Goal: Task Accomplishment & Management: Complete application form

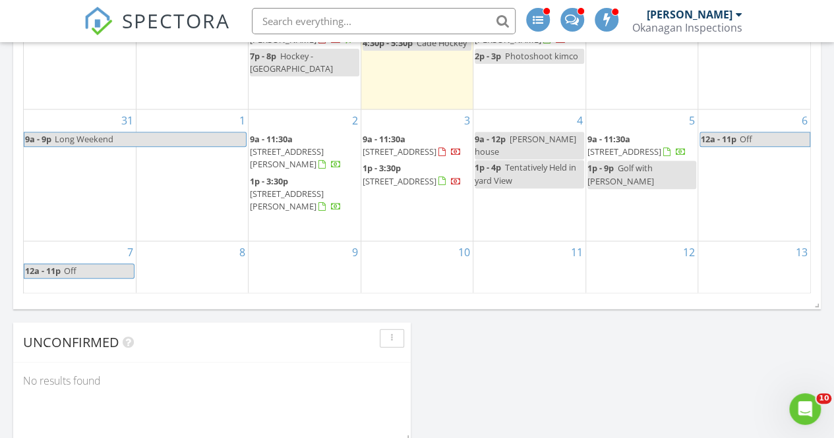
scroll to position [1326, 0]
click at [187, 260] on div "8" at bounding box center [191, 267] width 111 height 53
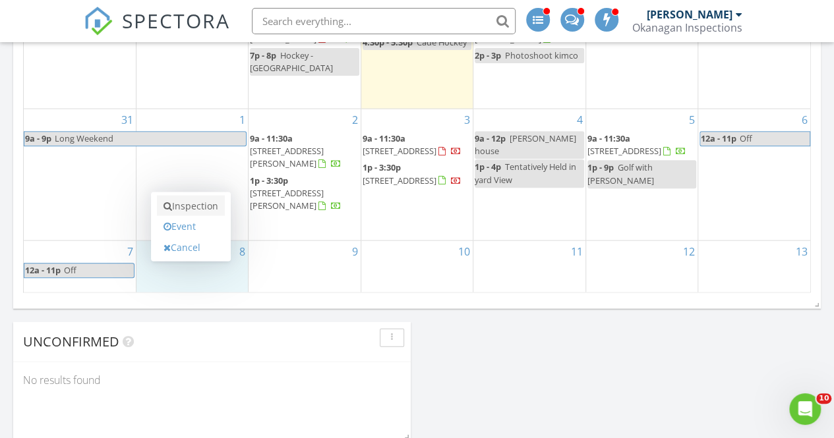
click at [194, 210] on link "Inspection" at bounding box center [191, 206] width 68 height 21
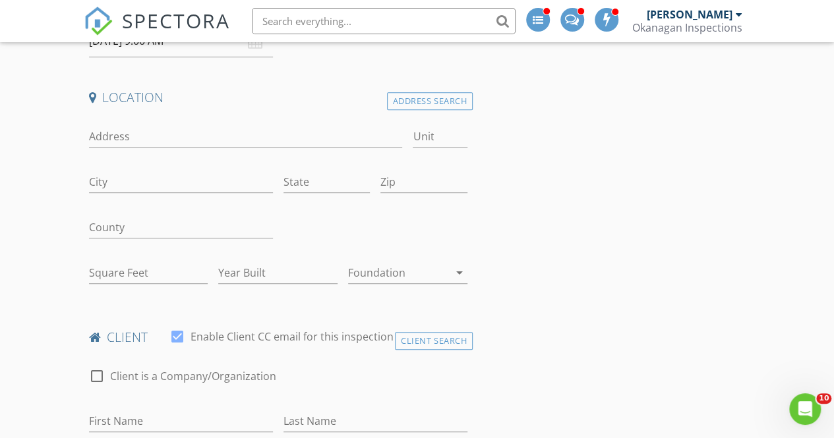
scroll to position [328, 0]
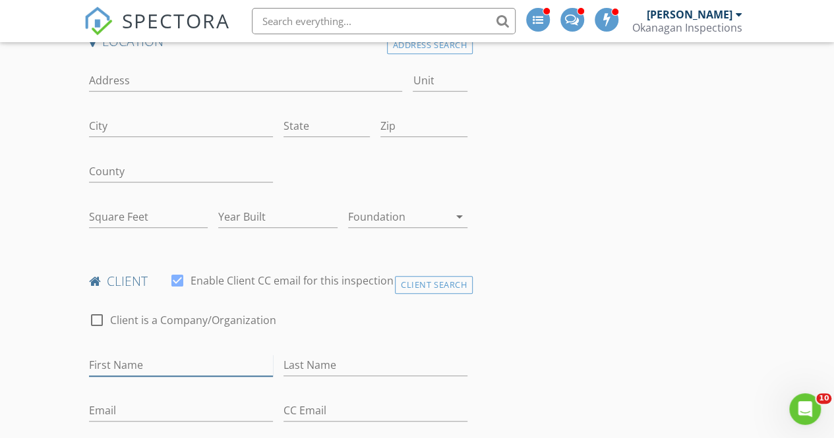
click at [202, 369] on input "First Name" at bounding box center [181, 366] width 184 height 22
type input "Jason"
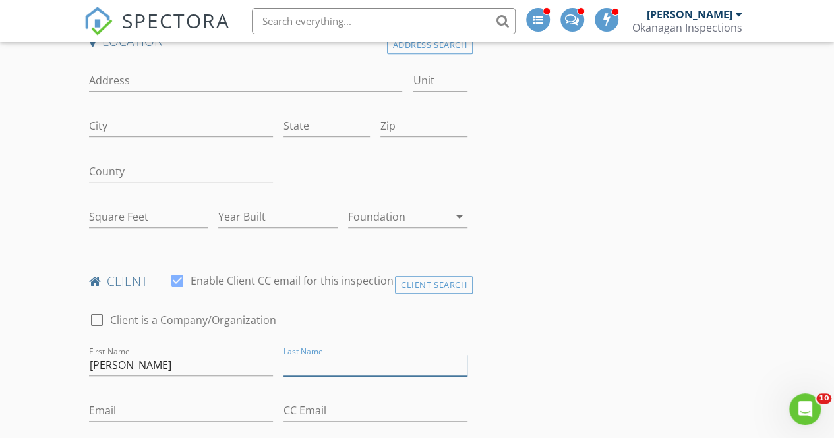
click at [327, 359] on input "Last Name" at bounding box center [375, 366] width 184 height 22
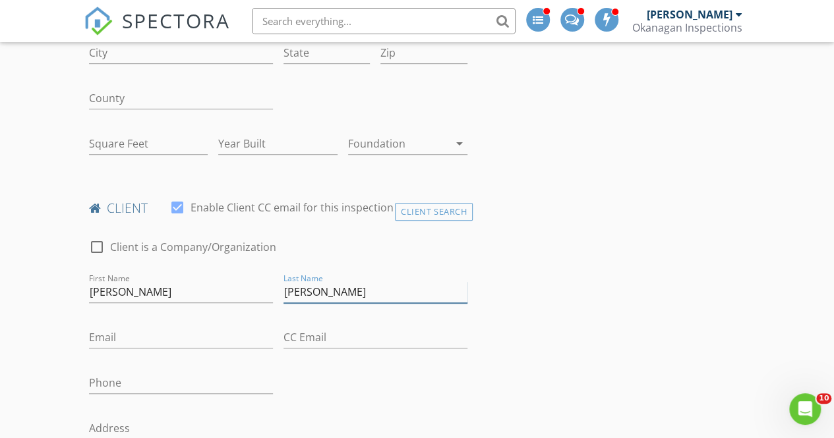
scroll to position [401, 0]
type input "Puetz"
click at [185, 382] on input "Phone" at bounding box center [181, 383] width 184 height 22
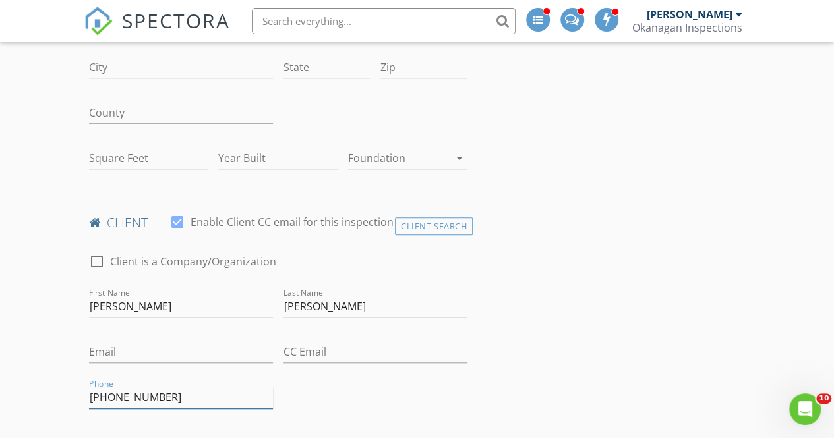
scroll to position [385, 0]
type input "250-258-0406"
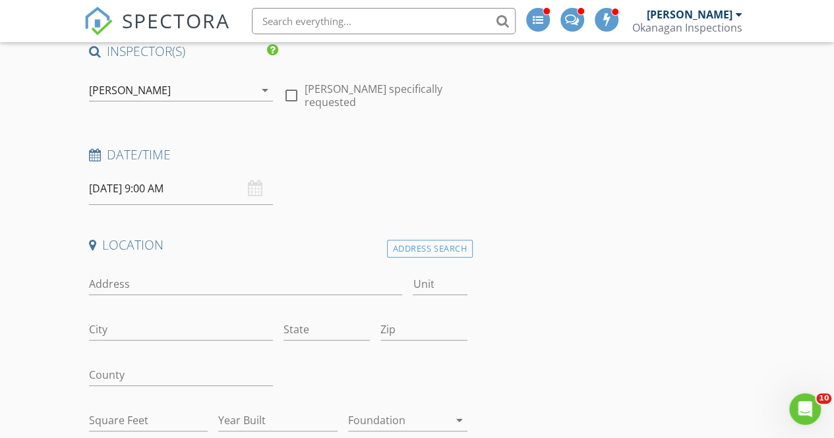
scroll to position [123, 0]
click at [149, 281] on input "Address" at bounding box center [246, 285] width 314 height 22
paste input "2772 Canyon Crest Drive"
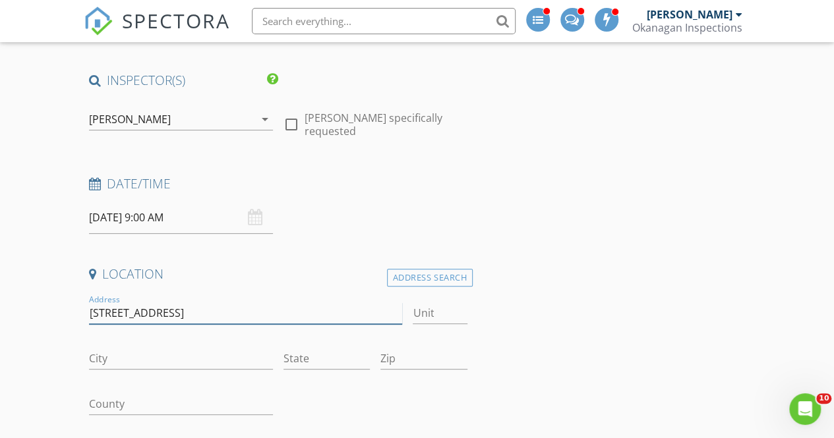
scroll to position [154, 0]
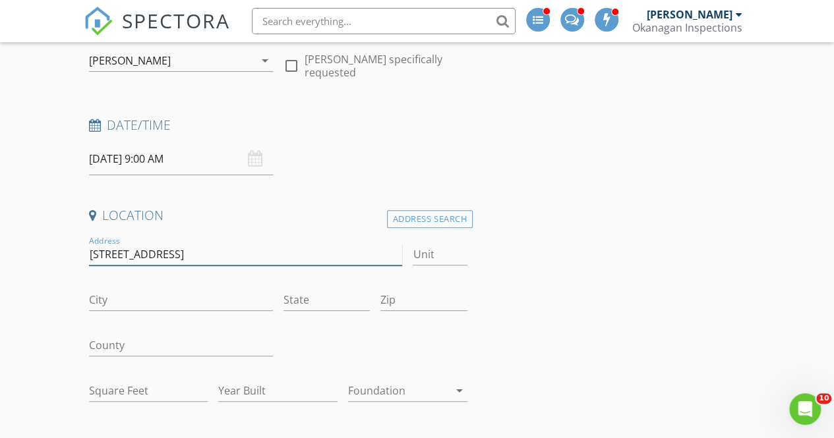
drag, startPoint x: 209, startPoint y: 256, endPoint x: 38, endPoint y: 260, distance: 170.8
type input "2772 Canyon Crest Drive"
click at [436, 220] on div "Address Search" at bounding box center [430, 219] width 86 height 18
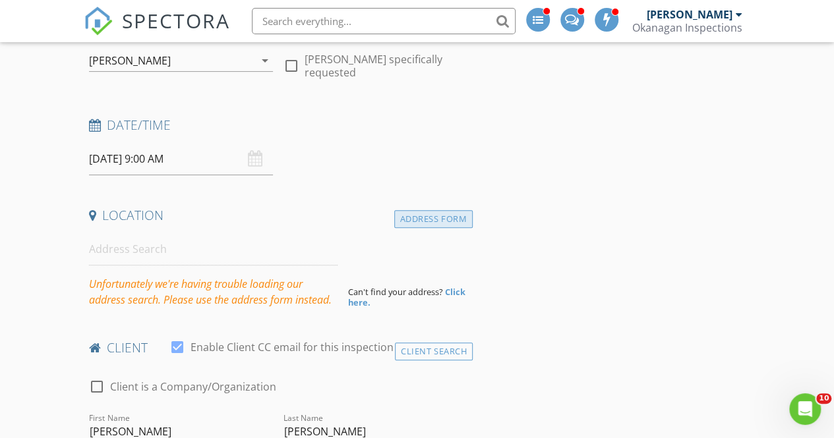
click at [420, 218] on div "Address Form" at bounding box center [433, 219] width 78 height 18
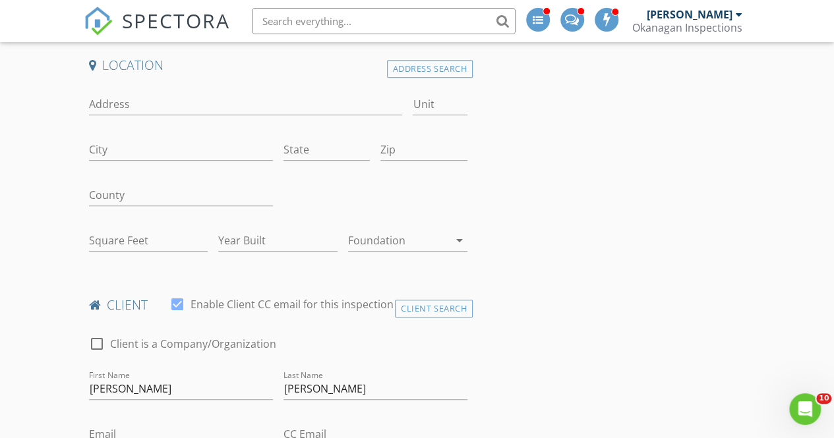
scroll to position [293, 0]
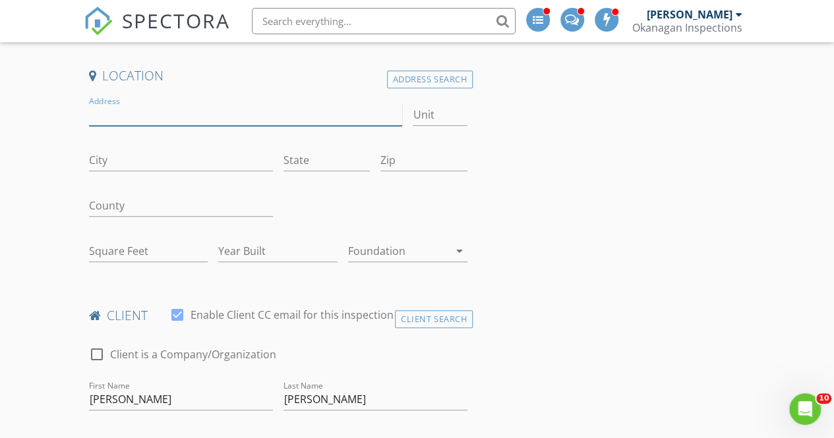
click at [185, 125] on input "Address" at bounding box center [246, 115] width 314 height 22
paste input "2772 Canyon Crest Drive"
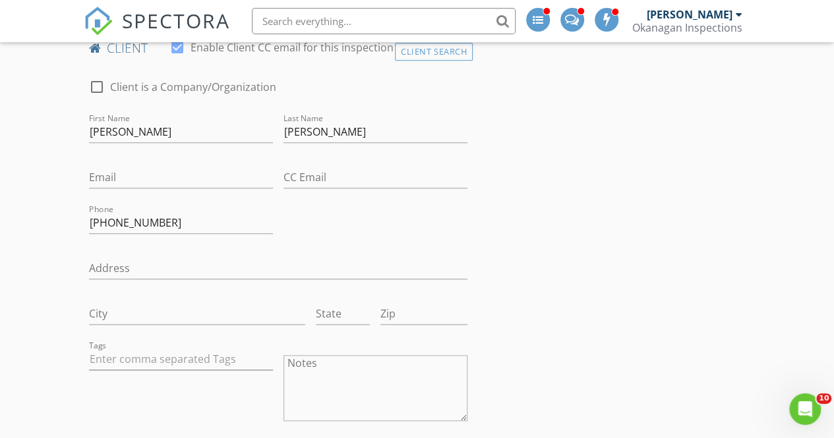
scroll to position [577, 0]
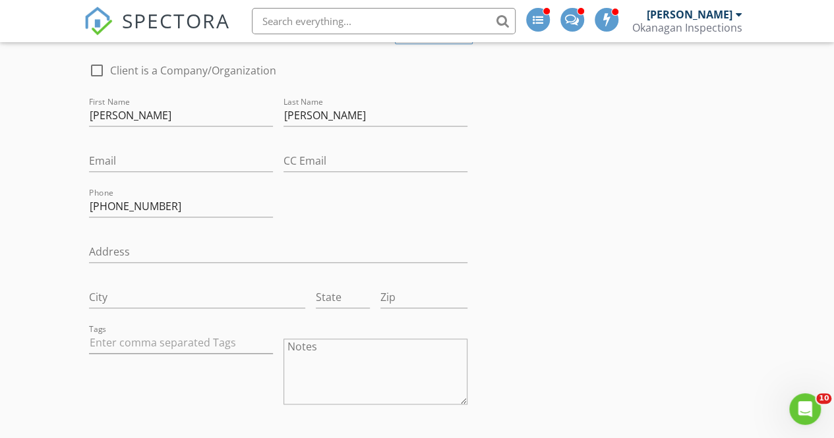
type input "2772 Canyon Crest Drive"
click at [148, 165] on input "Email" at bounding box center [181, 161] width 184 height 22
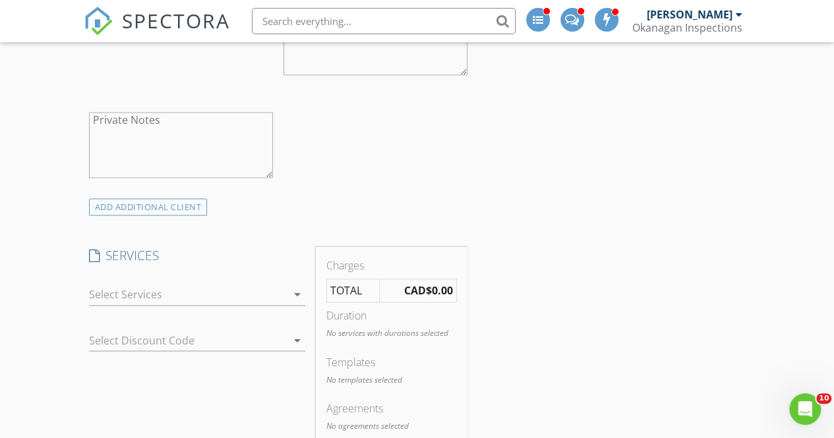
scroll to position [908, 0]
click at [113, 289] on div at bounding box center [188, 293] width 198 height 21
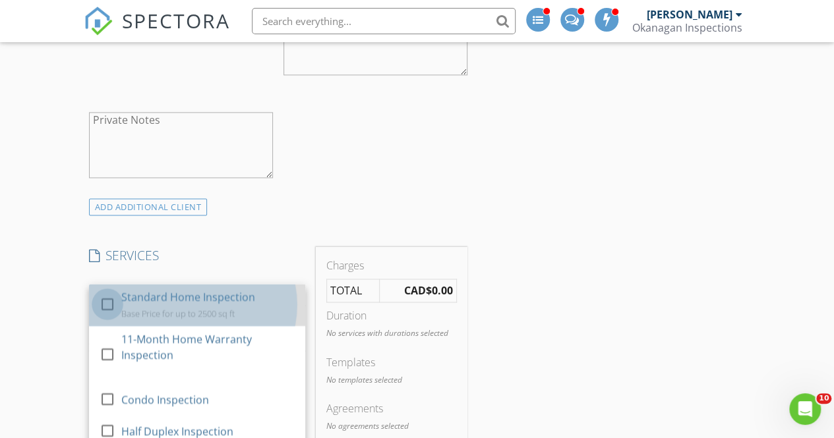
click at [113, 295] on div at bounding box center [107, 304] width 22 height 22
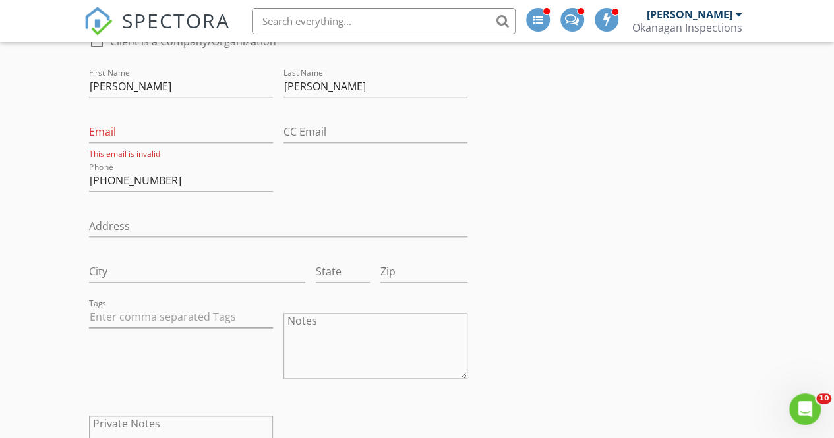
scroll to position [606, 0]
click at [199, 133] on input "Email" at bounding box center [181, 133] width 184 height 22
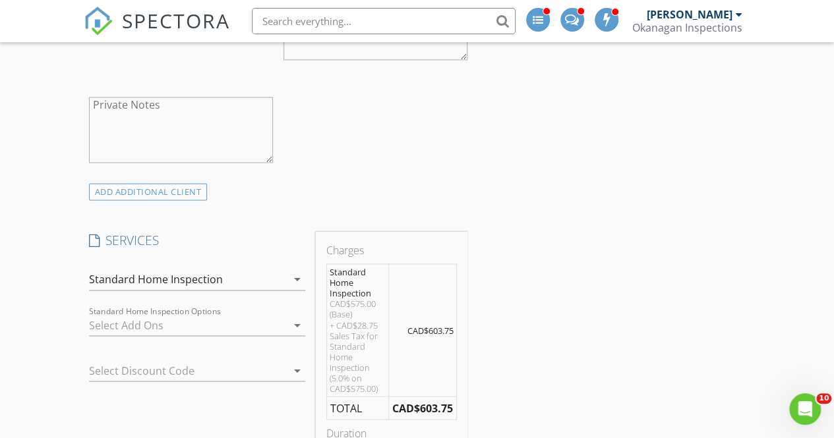
scroll to position [930, 0]
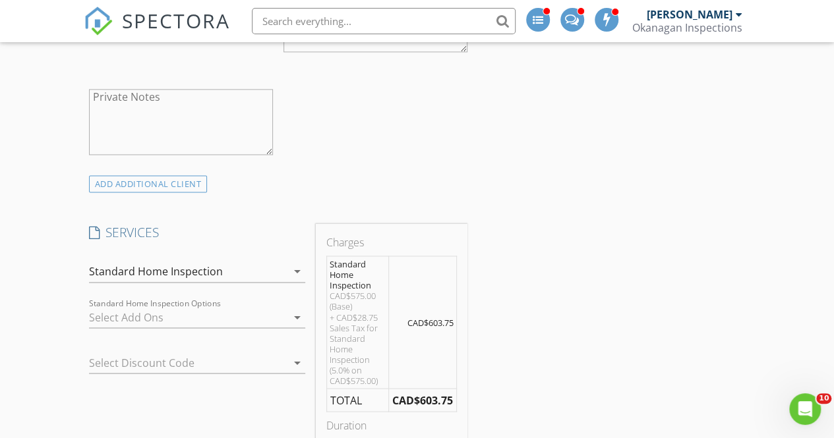
drag, startPoint x: 216, startPoint y: 156, endPoint x: 288, endPoint y: 196, distance: 82.3
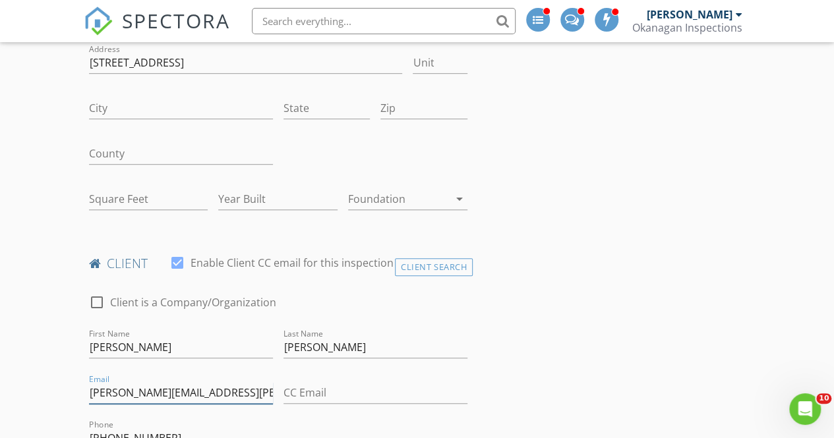
scroll to position [345, 0]
type input "[PERSON_NAME][EMAIL_ADDRESS][PERSON_NAME][DOMAIN_NAME]"
click at [112, 197] on input "Square Feet" at bounding box center [148, 200] width 119 height 22
type input "4500"
click at [247, 198] on input "Year Built" at bounding box center [277, 200] width 119 height 22
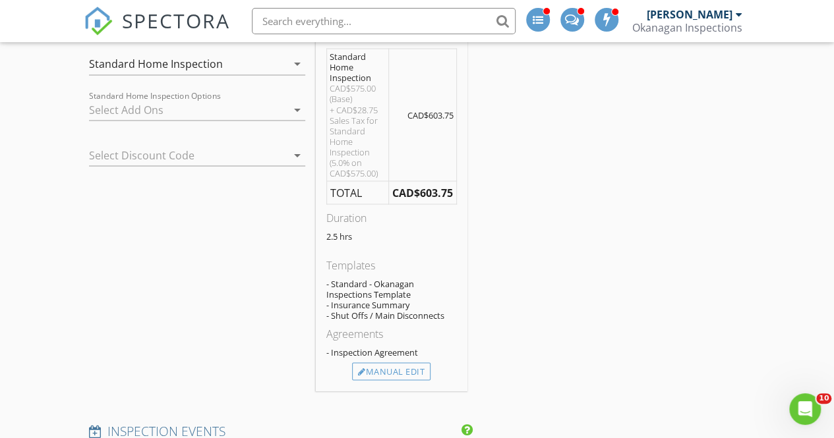
scroll to position [1139, 0]
type input "2021"
click at [203, 243] on div "SERVICES check_box Standard Home Inspection Base Price for up to 2500 sq ft che…" at bounding box center [197, 203] width 227 height 374
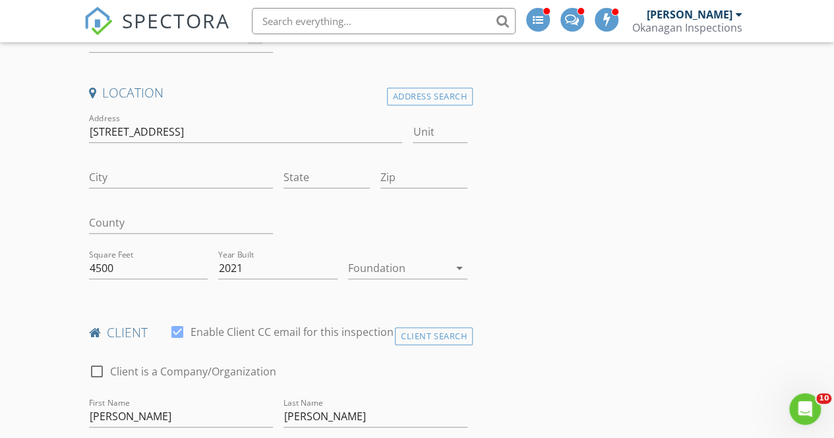
scroll to position [275, 0]
click at [146, 185] on input "City" at bounding box center [181, 179] width 184 height 22
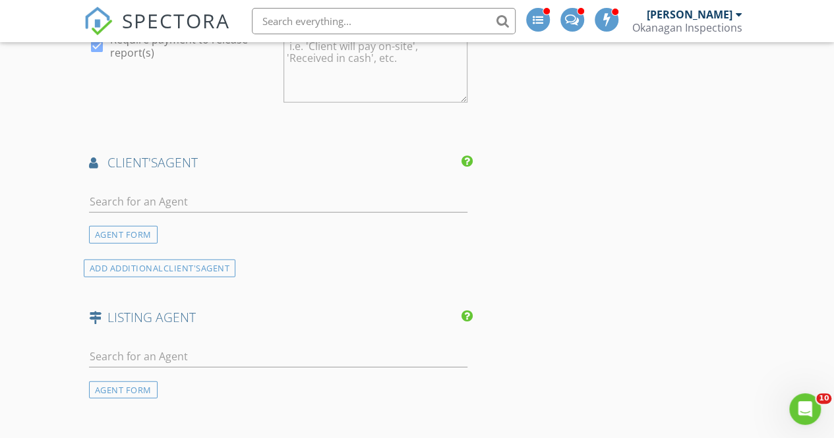
scroll to position [1660, 0]
click at [128, 358] on input "text" at bounding box center [278, 356] width 378 height 22
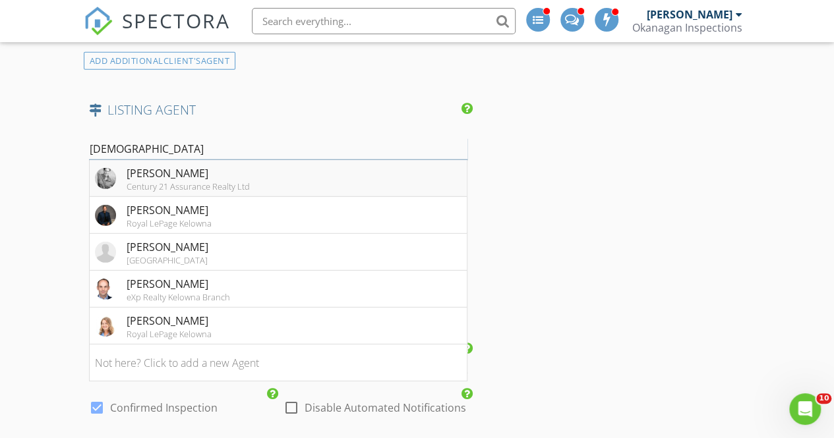
scroll to position [1881, 0]
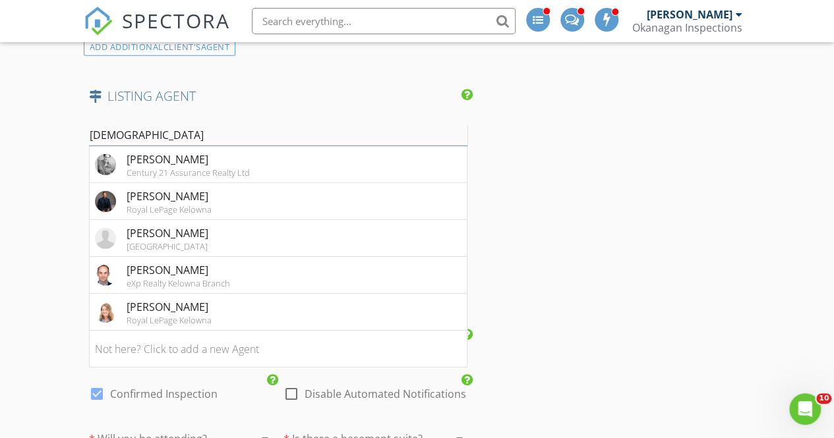
type input "mArk"
click at [237, 351] on li "Not here? Click to add a new Agent" at bounding box center [278, 349] width 377 height 37
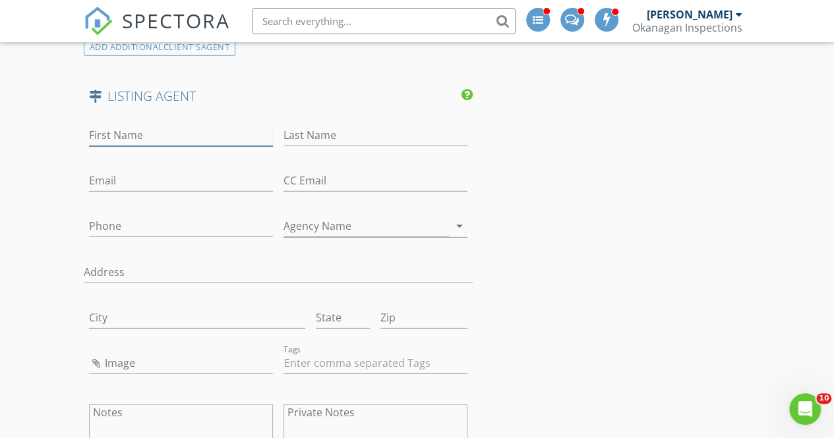
click at [191, 129] on input "First Name" at bounding box center [181, 136] width 184 height 22
paste input "Mark Ritchey"
drag, startPoint x: 187, startPoint y: 131, endPoint x: 120, endPoint y: 129, distance: 67.3
click at [120, 129] on input "Mark Ritchey" at bounding box center [181, 136] width 184 height 22
type input "Mark"
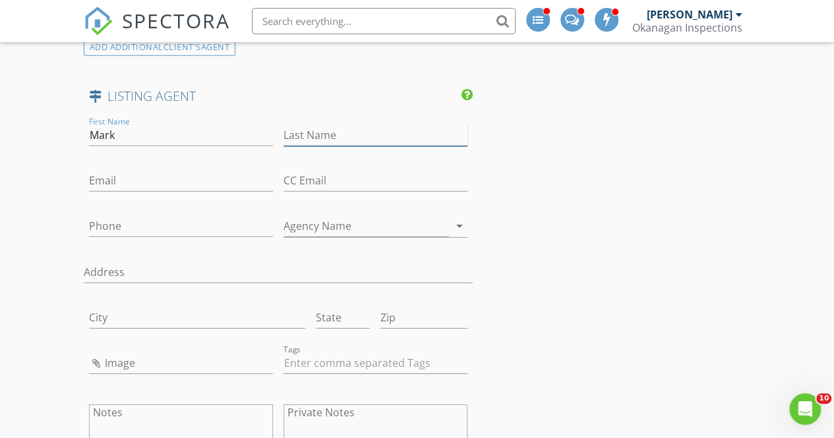
click at [310, 134] on input "Last Name" at bounding box center [375, 136] width 184 height 22
paste input "Ritchey"
type input "Ritchey"
click at [171, 181] on input "Email" at bounding box center [181, 181] width 184 height 22
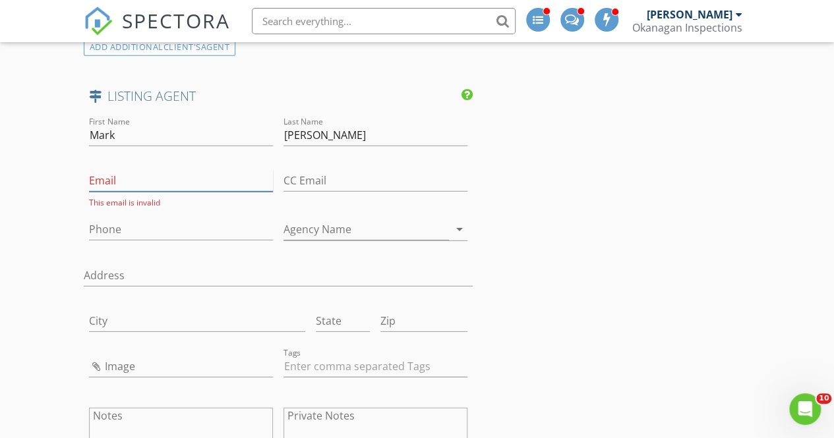
click at [185, 173] on input "Email" at bounding box center [181, 181] width 184 height 22
paste input "mritchey@oakwyn.com"
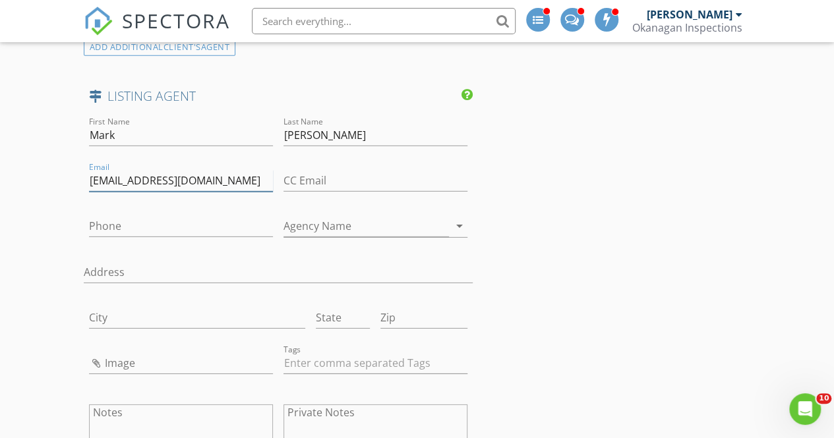
type input "mritchey@oakwyn.com"
click at [112, 222] on input "Phone" at bounding box center [181, 227] width 184 height 22
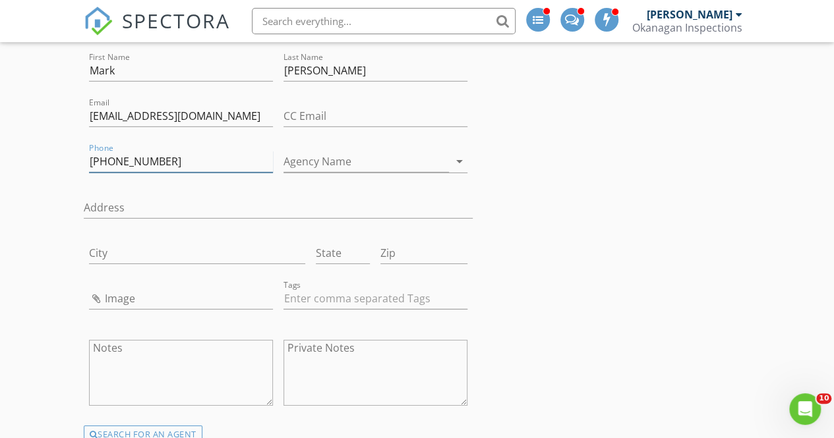
scroll to position [1945, 0]
type input "778-215-6411"
click at [343, 157] on input "Agency Name" at bounding box center [365, 163] width 165 height 22
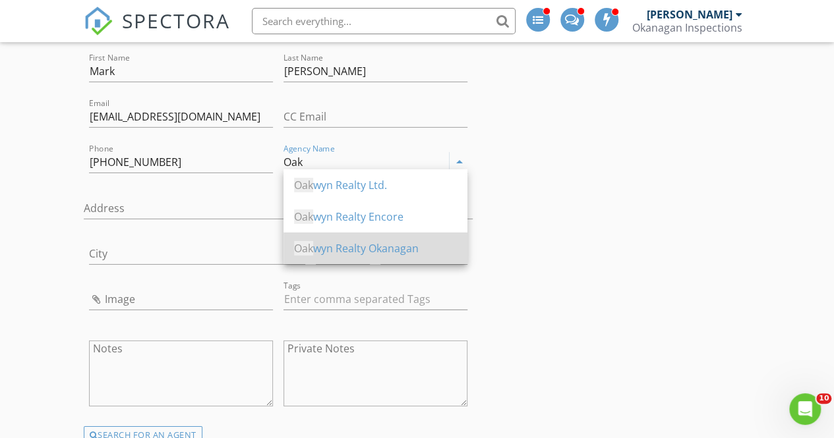
click at [348, 256] on div "Oak wyn Realty Okanagan" at bounding box center [375, 249] width 163 height 16
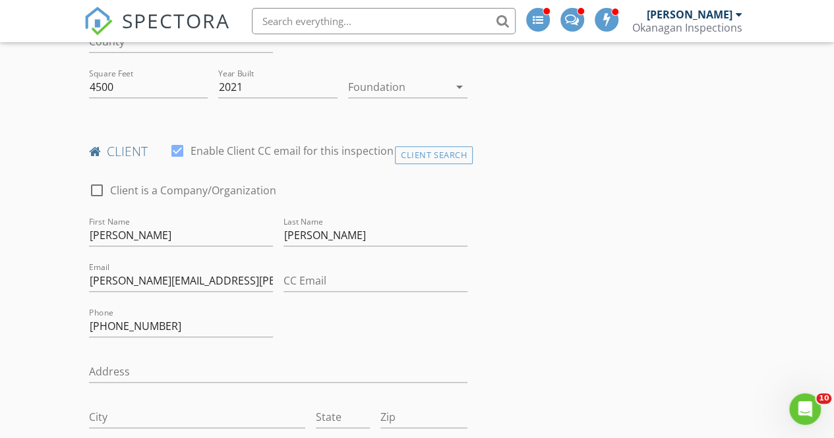
scroll to position [457, 0]
type input "Oakwyn Realty Okanagan"
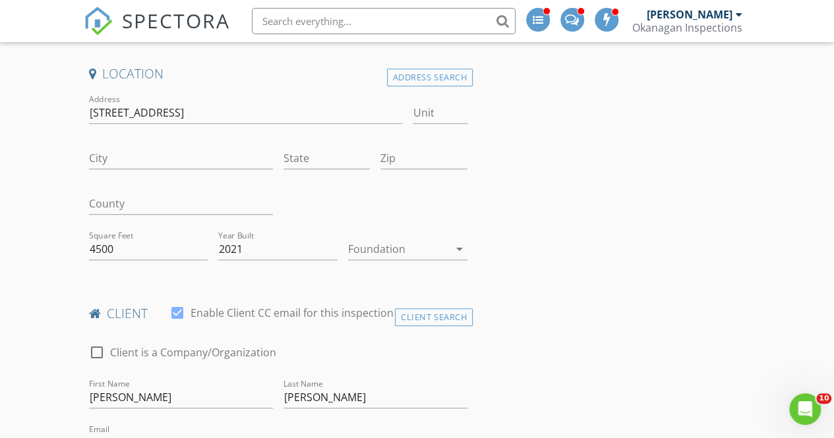
scroll to position [295, 0]
click at [412, 160] on input "Zip" at bounding box center [423, 159] width 87 height 22
paste input "V4T 0E3"
type input "V4T 0E3"
click at [198, 150] on input "City" at bounding box center [181, 159] width 184 height 22
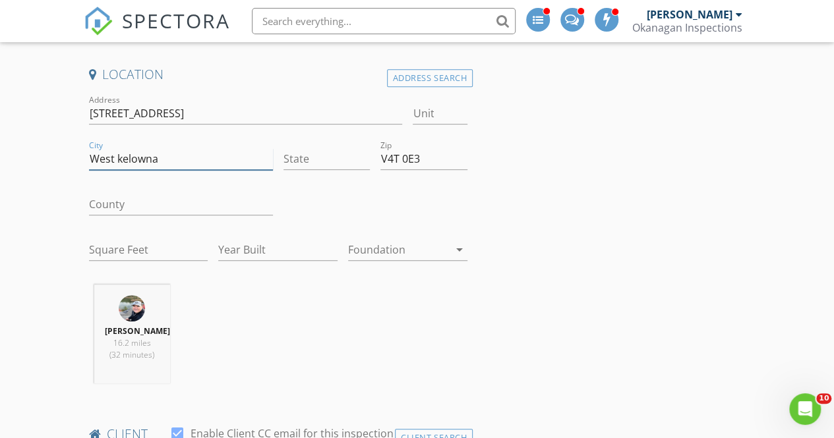
type input "West kelowna"
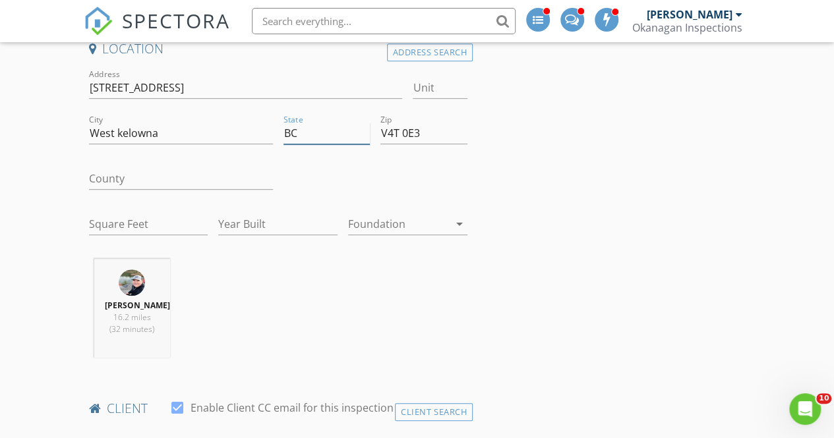
scroll to position [333, 0]
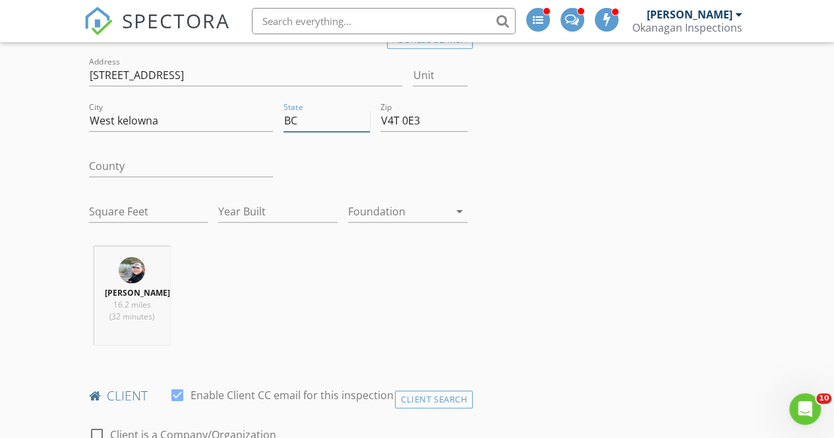
type input "BC"
click at [158, 208] on input "Square Feet" at bounding box center [148, 212] width 119 height 22
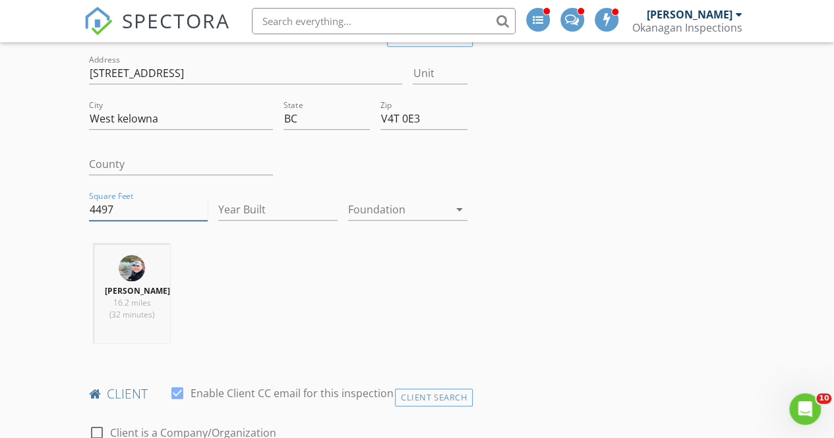
type input "4497"
click at [244, 204] on input "Year Built" at bounding box center [277, 210] width 119 height 22
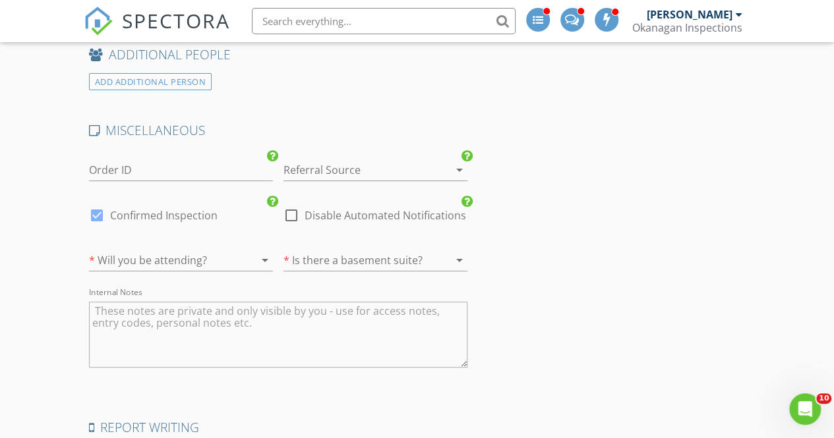
scroll to position [2562, 0]
type input "2019"
click at [190, 249] on div at bounding box center [162, 259] width 147 height 21
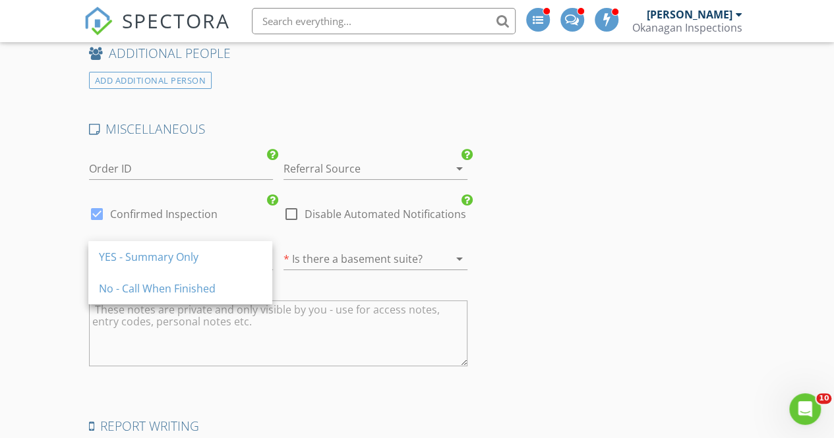
click at [190, 249] on div "YES - Summary Only" at bounding box center [180, 257] width 163 height 16
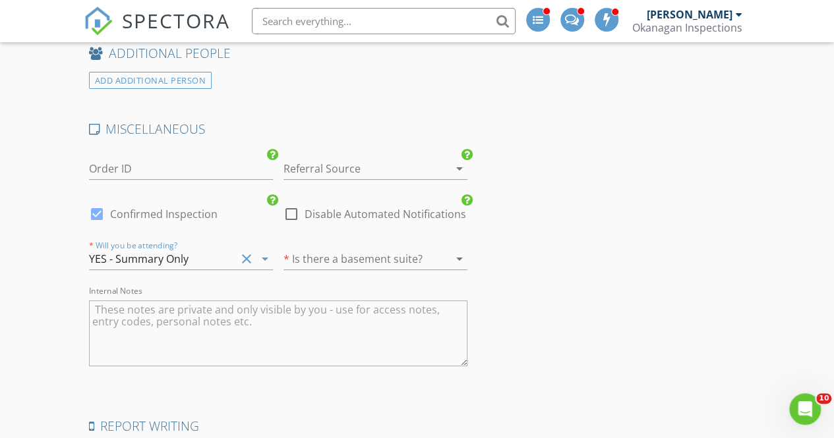
click at [318, 254] on div at bounding box center [356, 259] width 147 height 21
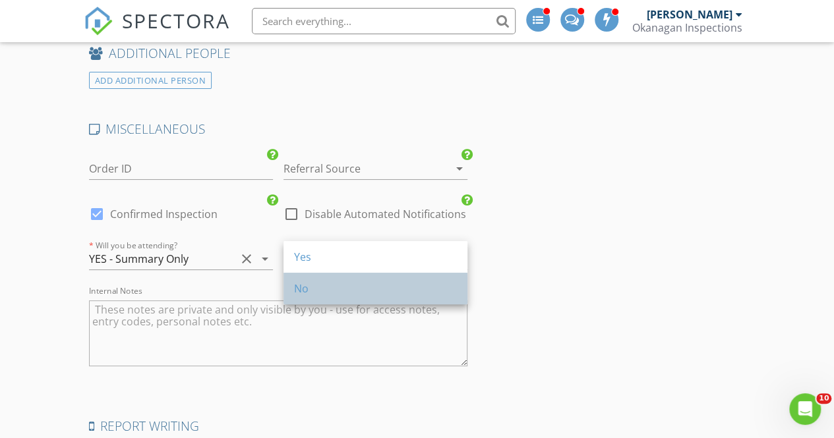
click at [316, 283] on div "No" at bounding box center [375, 289] width 163 height 16
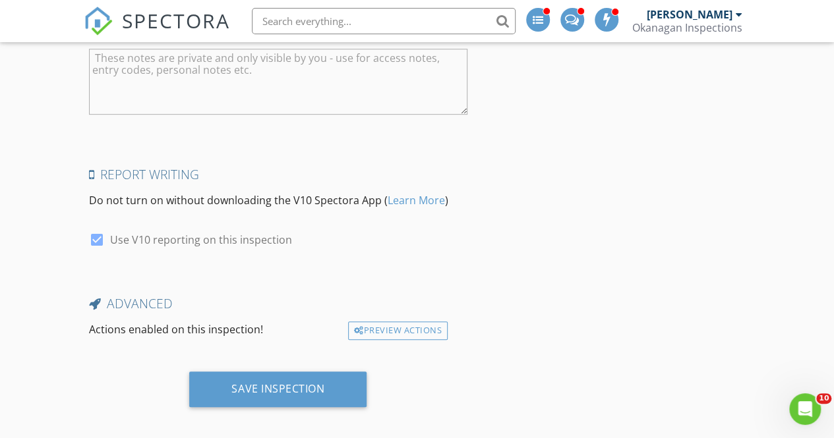
scroll to position [2814, 0]
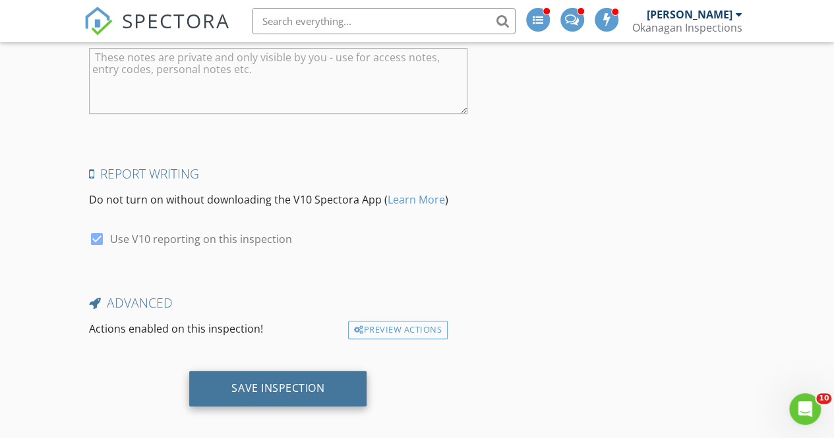
click at [302, 386] on div "Save Inspection" at bounding box center [277, 388] width 93 height 13
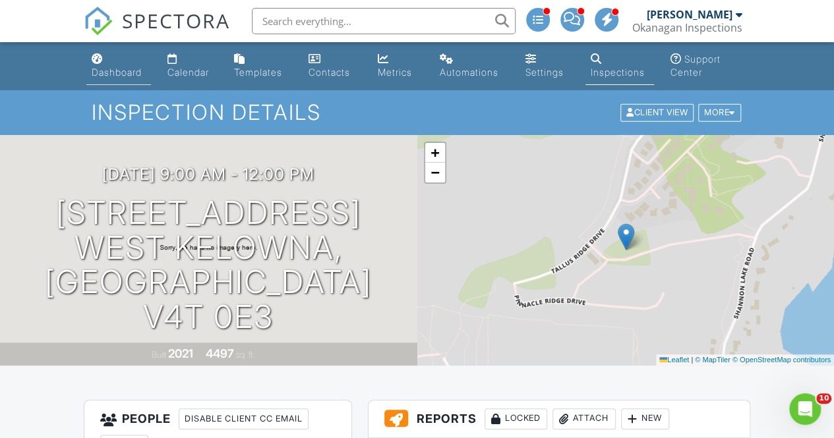
click at [131, 79] on link "Dashboard" at bounding box center [118, 66] width 65 height 38
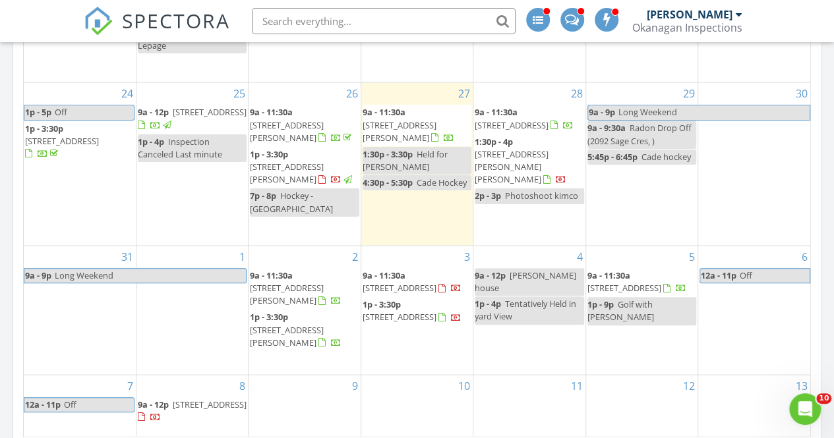
scroll to position [1181, 0]
click at [427, 216] on div "27 9a - 11:30a 1569 Gregory Rd, West Kelowna V4T 2V7 1:30p - 3:30p Held for Bec…" at bounding box center [416, 165] width 111 height 163
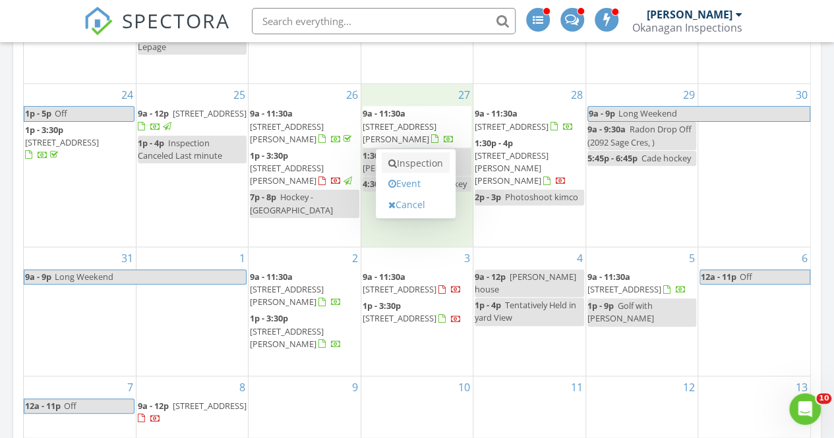
click at [424, 163] on link "Inspection" at bounding box center [416, 162] width 68 height 21
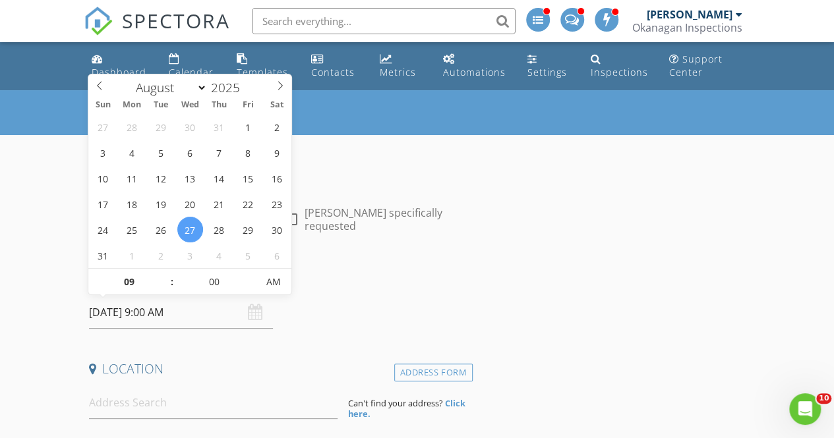
click at [178, 311] on input "[DATE] 9:00 AM" at bounding box center [181, 313] width 184 height 32
type input "10"
type input "[DATE] 10:00 AM"
click at [169, 272] on span at bounding box center [165, 275] width 9 height 13
type input "11"
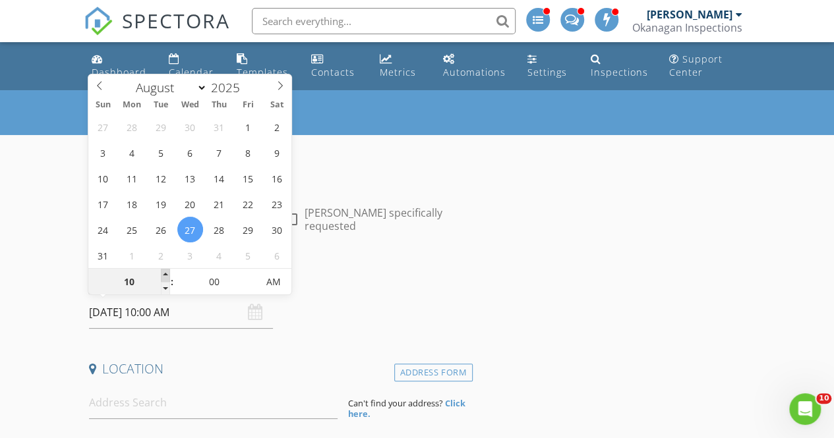
type input "[DATE] 11:00 AM"
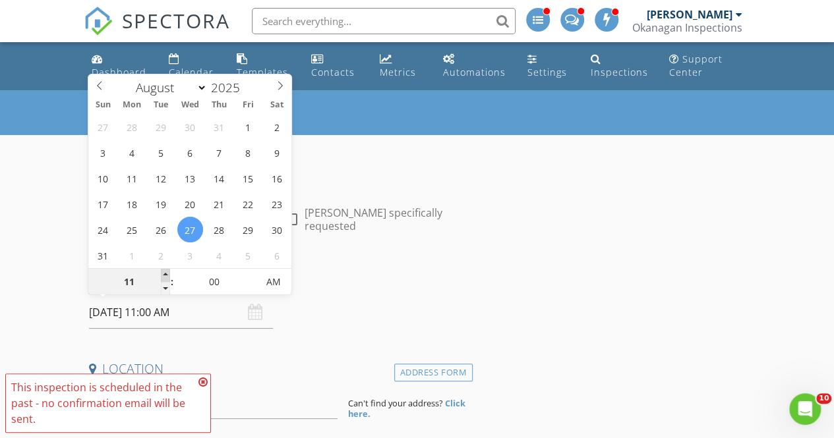
click at [169, 272] on span at bounding box center [165, 275] width 9 height 13
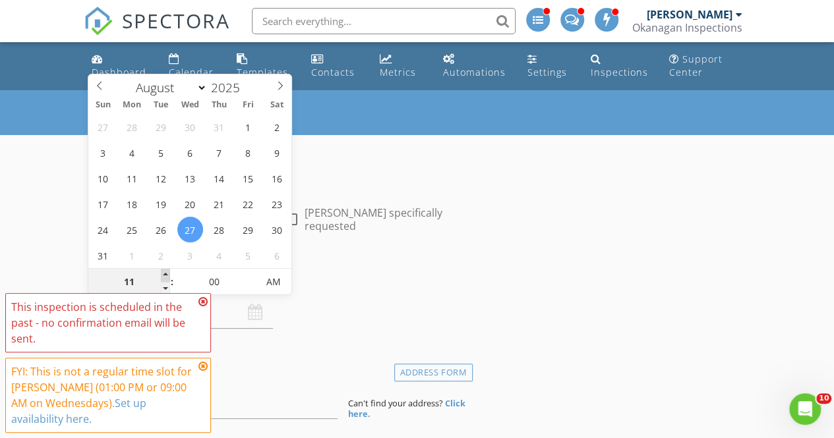
type input "12"
type input "[DATE] 12:00 PM"
click at [169, 272] on span at bounding box center [165, 275] width 9 height 13
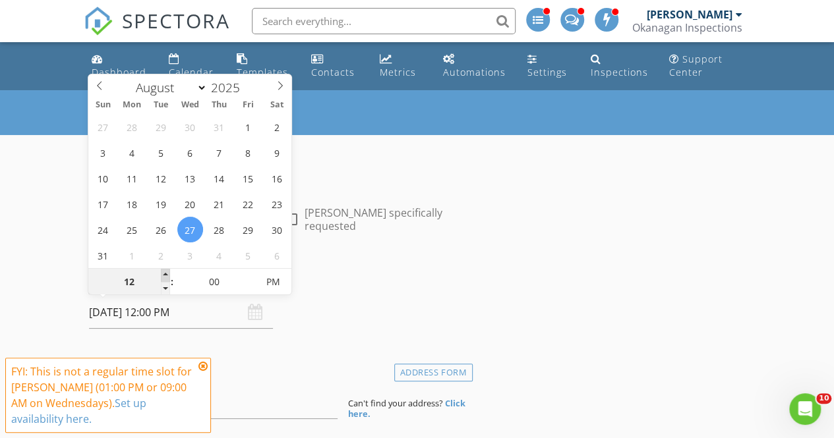
type input "01"
type input "[DATE] 1:00 PM"
click at [165, 272] on span at bounding box center [165, 275] width 9 height 13
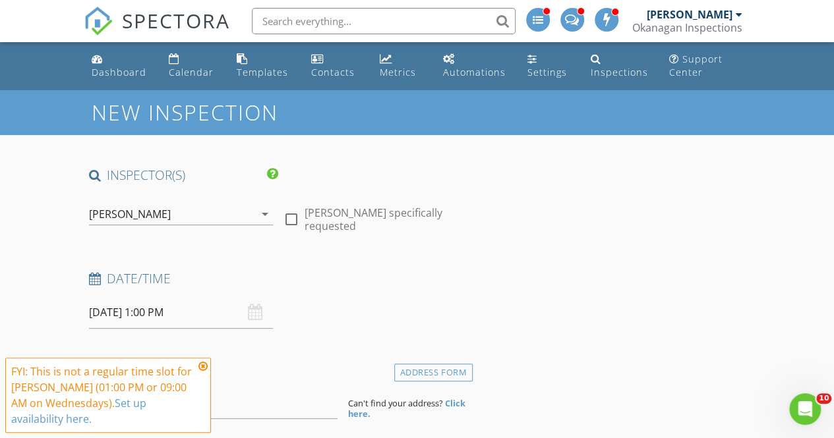
click at [241, 384] on div "Location" at bounding box center [278, 374] width 389 height 26
click at [198, 372] on div "FYI: This is not a regular time slot for [PERSON_NAME] (01:00 PM or 09:00 AM on…" at bounding box center [108, 395] width 194 height 63
click at [203, 371] on icon at bounding box center [202, 366] width 9 height 11
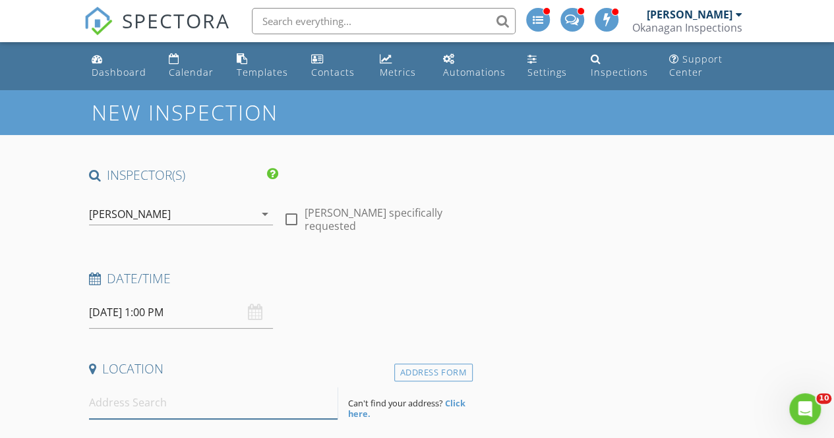
click at [183, 407] on input at bounding box center [213, 403] width 249 height 32
click at [134, 398] on input at bounding box center [213, 403] width 249 height 32
paste input "[STREET_ADDRESS]"
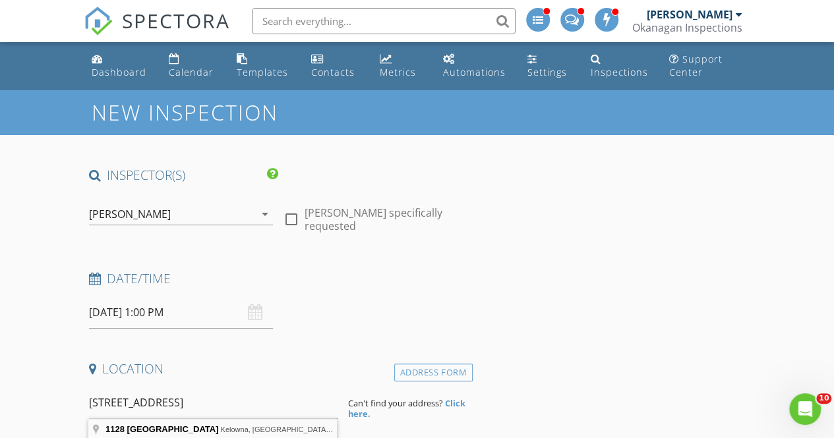
type input "[STREET_ADDRESS]"
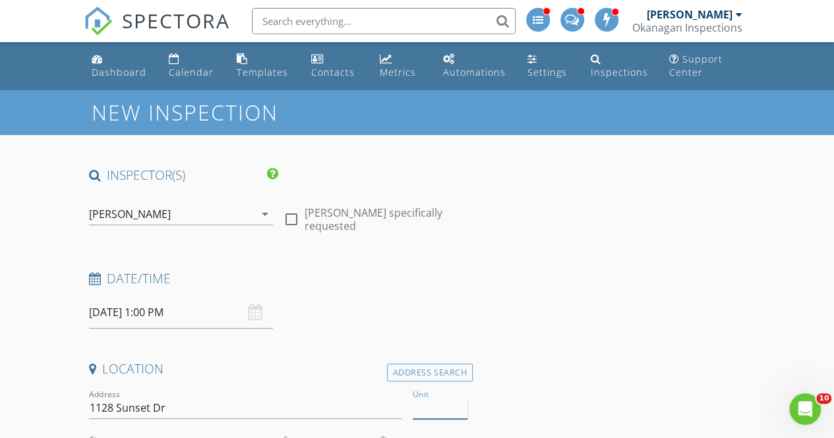
click at [427, 409] on input "Unit" at bounding box center [440, 409] width 54 height 22
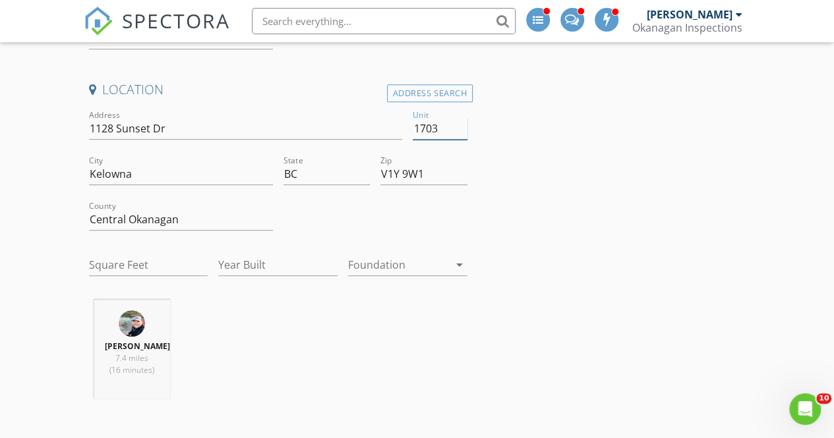
scroll to position [280, 0]
type input "1703"
click at [145, 267] on input "Square Feet" at bounding box center [148, 265] width 119 height 22
type input "1979"
click at [255, 256] on input "Year Built" at bounding box center [277, 265] width 119 height 22
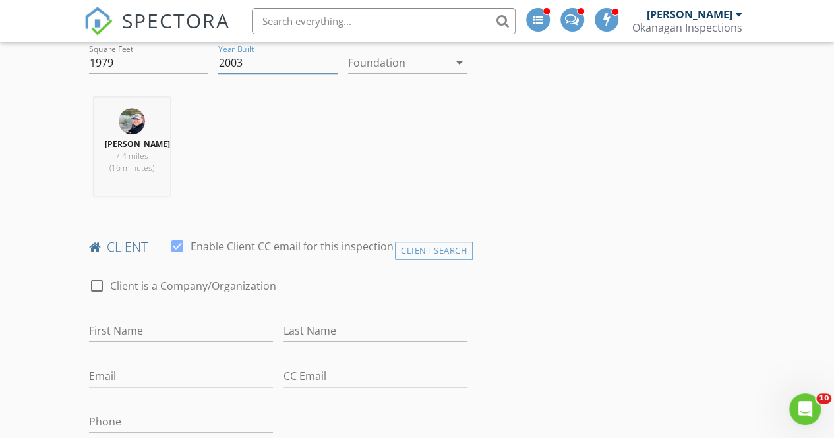
scroll to position [487, 0]
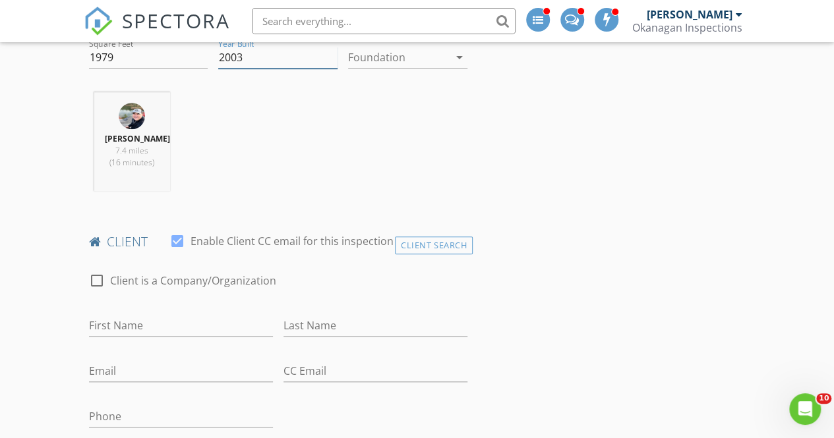
type input "2003"
click at [199, 320] on input "First Name" at bounding box center [181, 326] width 184 height 22
type input "[PERSON_NAME]"
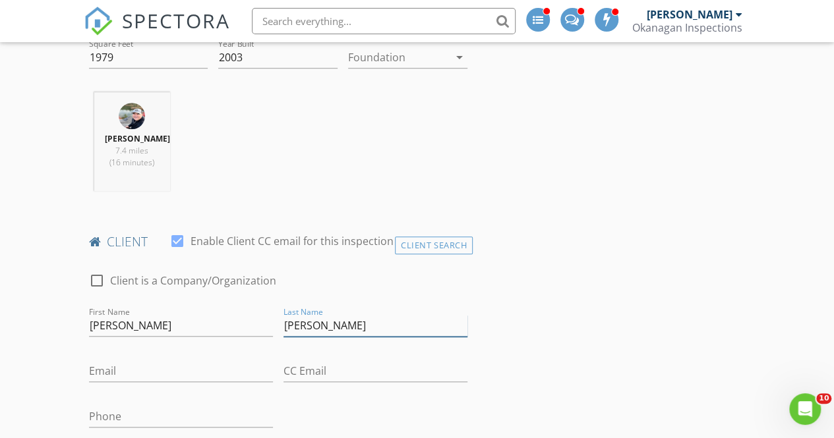
type input "[PERSON_NAME]"
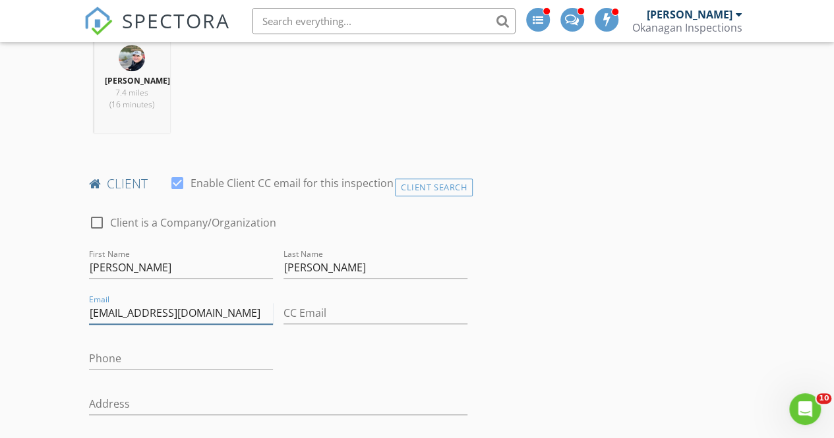
scroll to position [546, 0]
type input "[EMAIL_ADDRESS][DOMAIN_NAME]"
click at [192, 342] on div "Phone" at bounding box center [181, 361] width 184 height 43
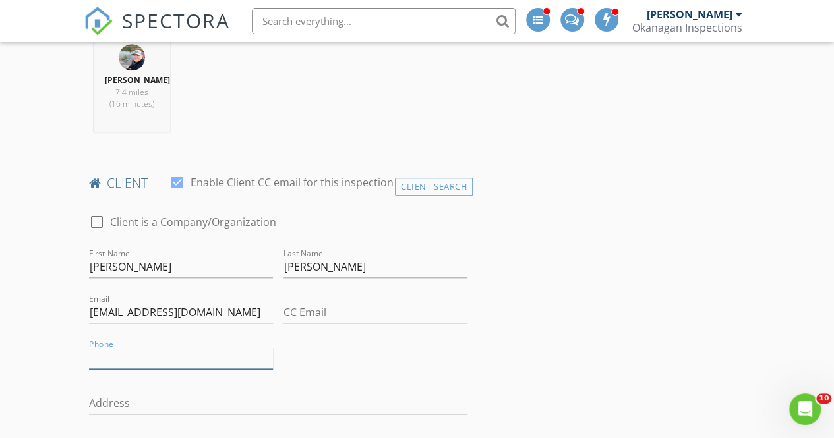
click at [190, 355] on input "Phone" at bounding box center [181, 358] width 184 height 22
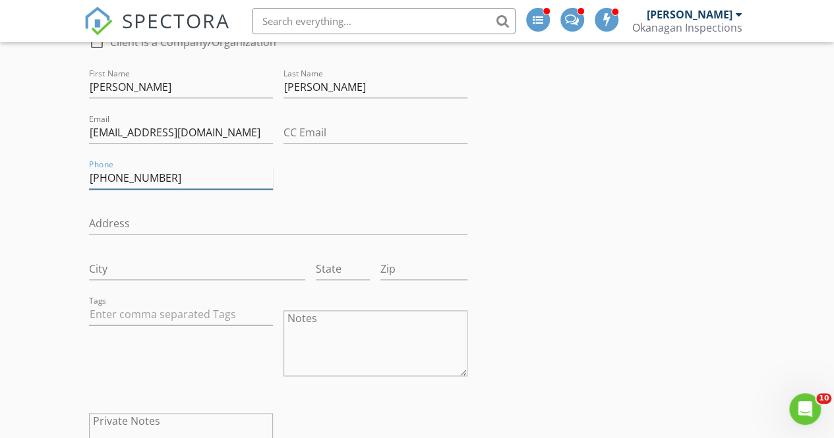
scroll to position [725, 0]
type input "[PHONE_NUMBER]"
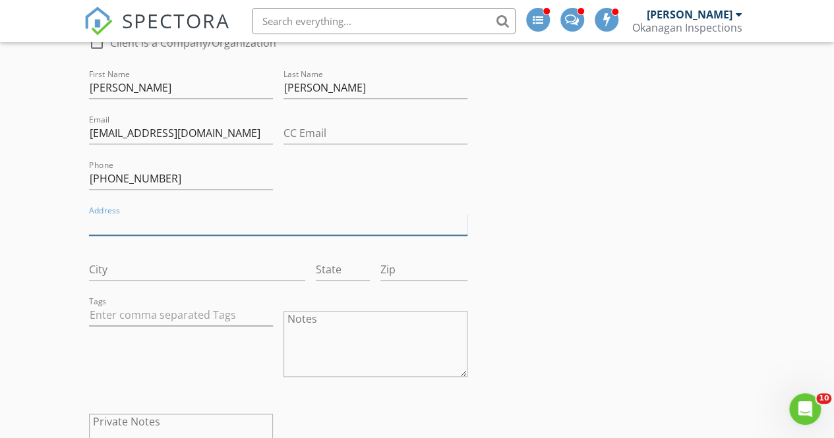
click at [156, 232] on input "Address" at bounding box center [278, 225] width 378 height 22
type input "[STREET_ADDRESS][PERSON_NAME]"
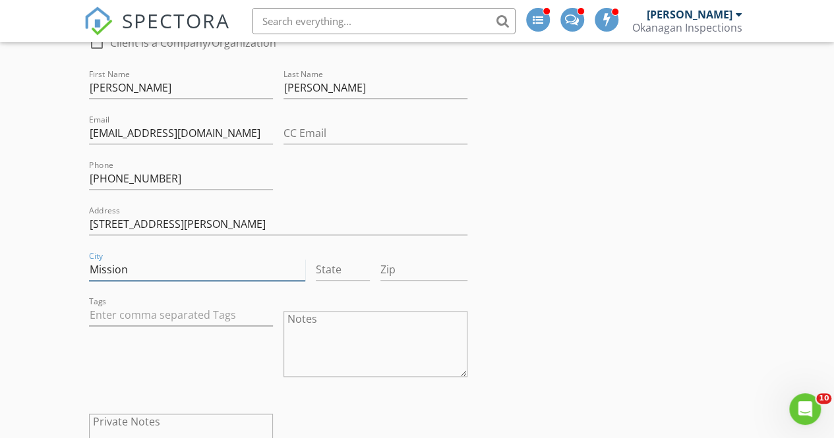
type input "Mission"
type input "BC"
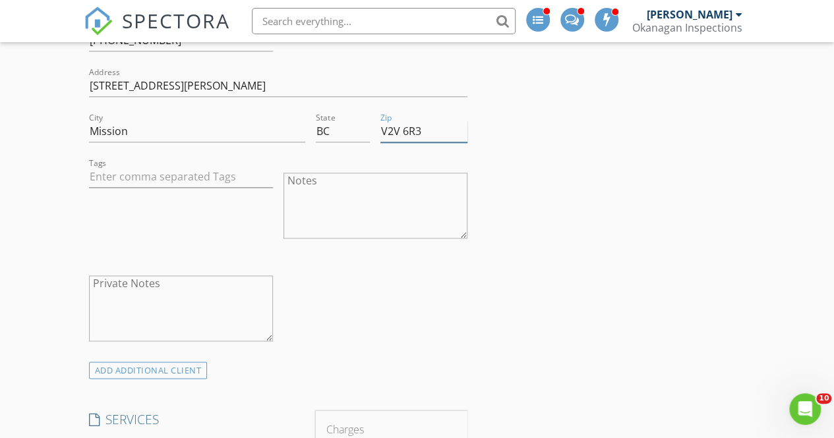
scroll to position [1003, 0]
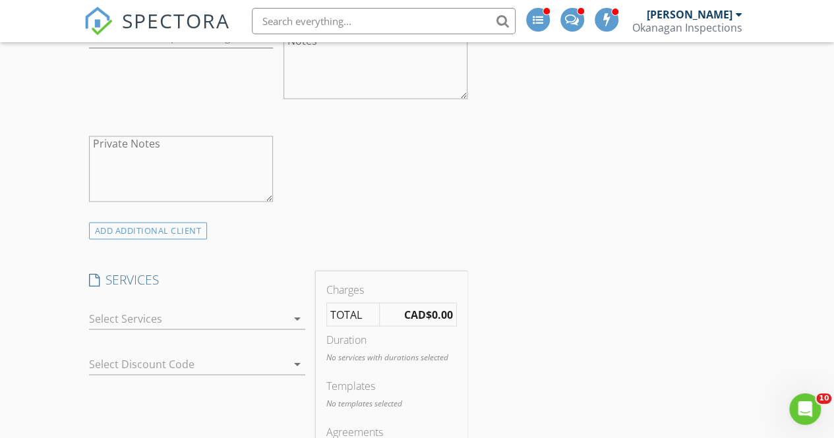
type input "V2V 6R3"
click at [124, 317] on div at bounding box center [188, 318] width 198 height 21
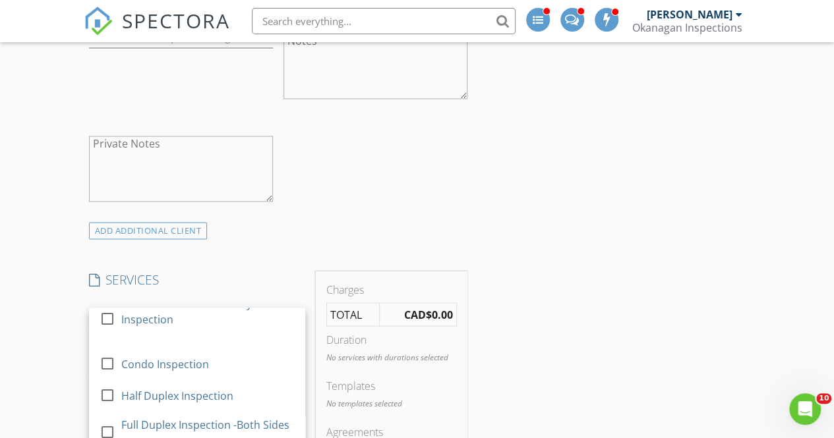
scroll to position [59, 0]
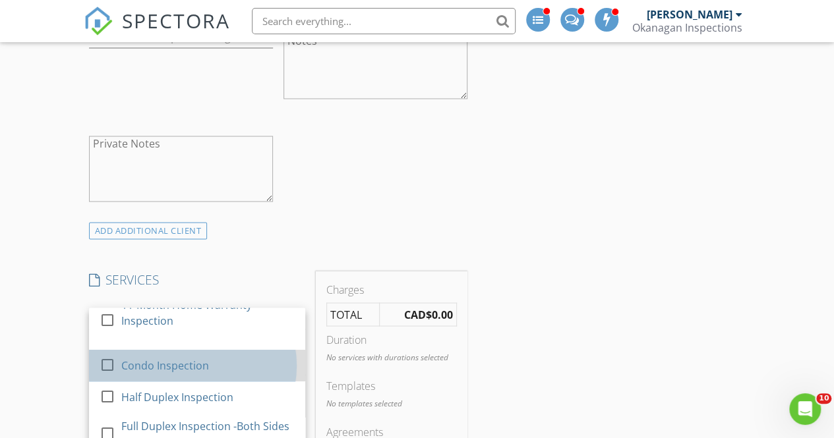
click at [129, 361] on div "Condo Inspection" at bounding box center [165, 365] width 88 height 16
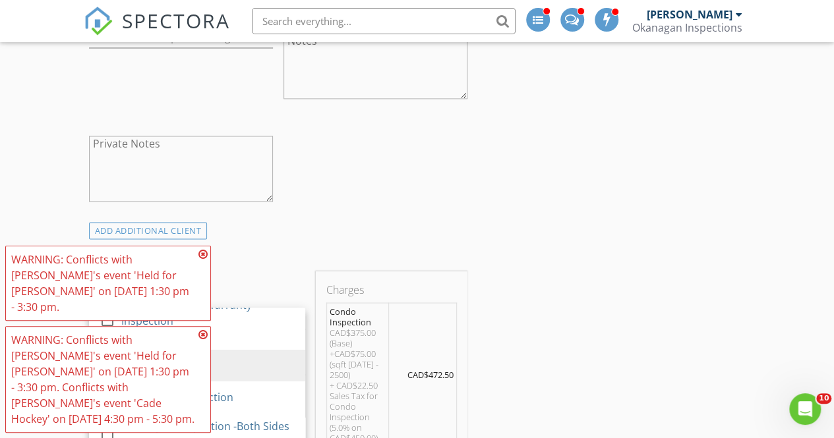
click at [200, 260] on icon at bounding box center [202, 254] width 9 height 11
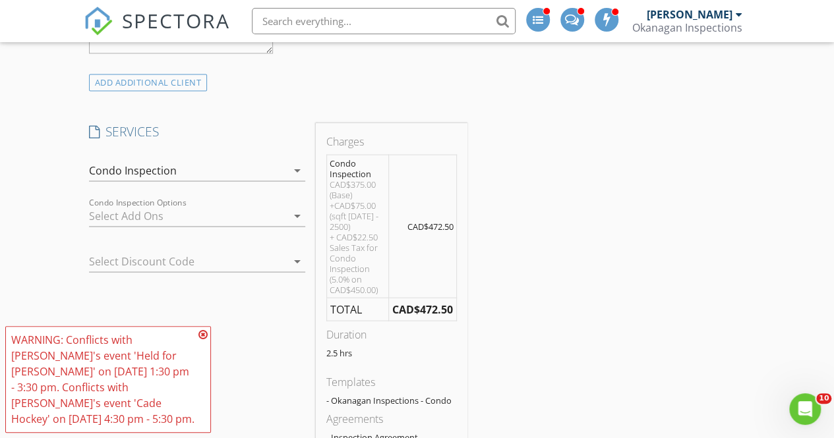
scroll to position [1152, 0]
click at [204, 340] on icon at bounding box center [202, 335] width 9 height 11
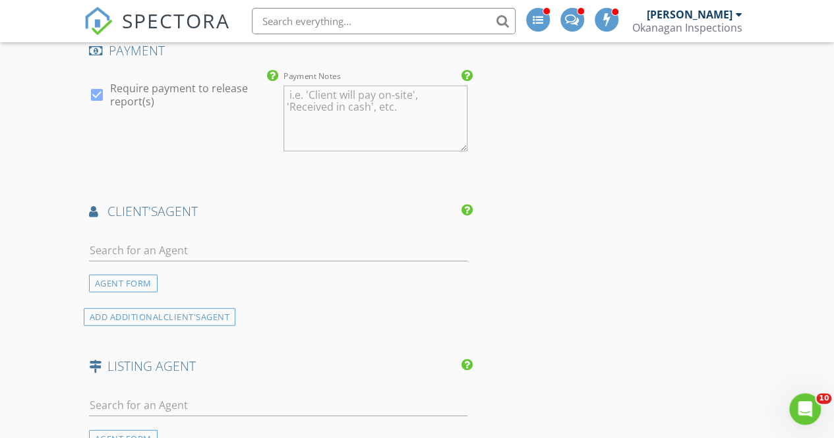
scroll to position [1710, 0]
click at [232, 242] on input "text" at bounding box center [278, 250] width 378 height 22
click at [136, 280] on div "AGENT FORM" at bounding box center [123, 283] width 69 height 18
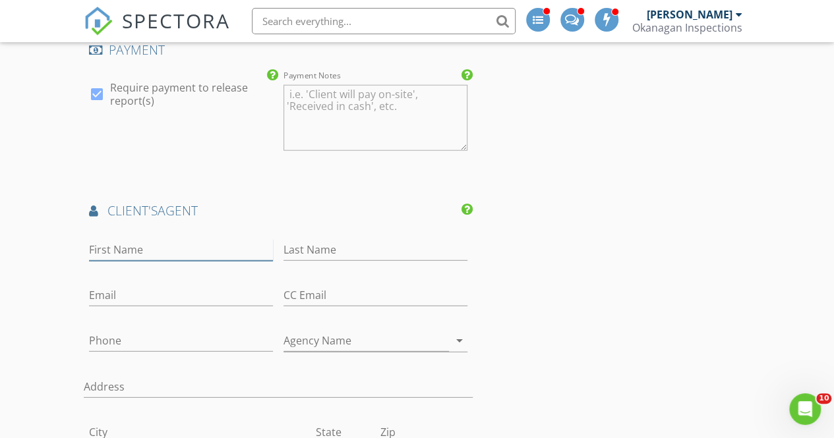
click at [152, 252] on input "First Name" at bounding box center [181, 250] width 184 height 22
paste input "[PERSON_NAME]"
drag, startPoint x: 157, startPoint y: 266, endPoint x: 138, endPoint y: 262, distance: 18.8
click at [138, 266] on div at bounding box center [181, 270] width 184 height 8
drag, startPoint x: 155, startPoint y: 243, endPoint x: 113, endPoint y: 243, distance: 41.5
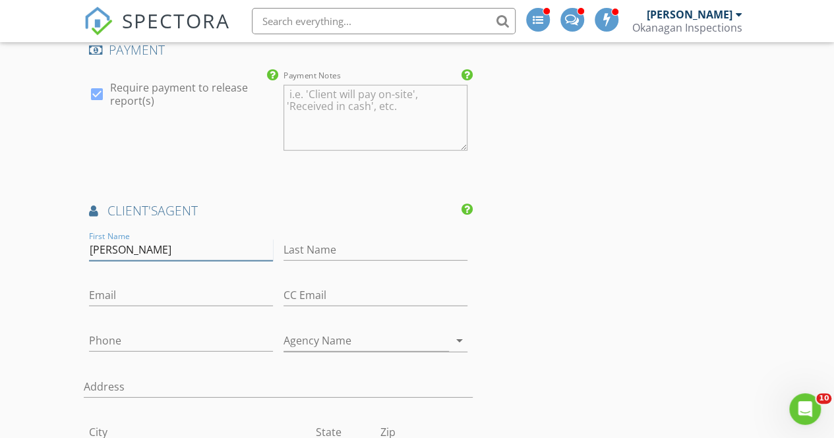
click at [113, 243] on input "[PERSON_NAME]" at bounding box center [181, 250] width 184 height 22
type input "[PERSON_NAME]"
click at [297, 245] on input "Last Name" at bounding box center [375, 250] width 184 height 22
paste input "[PERSON_NAME]"
type input "[PERSON_NAME]"
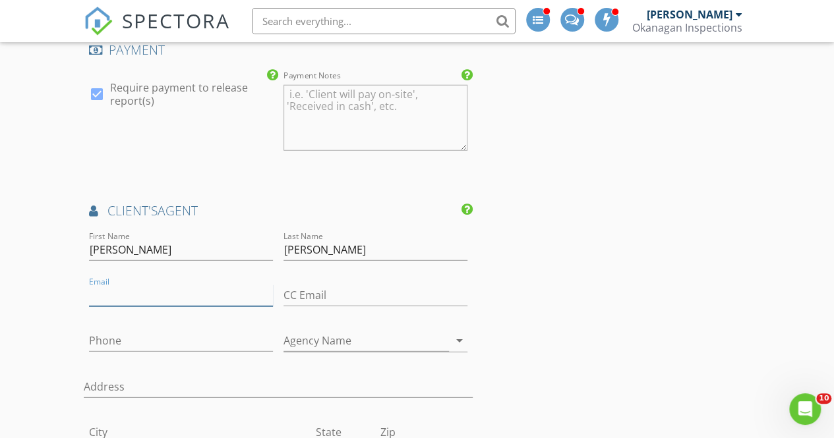
click at [181, 291] on input "Email" at bounding box center [181, 296] width 184 height 22
click at [160, 288] on input "Email" at bounding box center [181, 296] width 184 height 22
paste input "bob@BobMclean.ca"
type input "bob@BobMclean.ca"
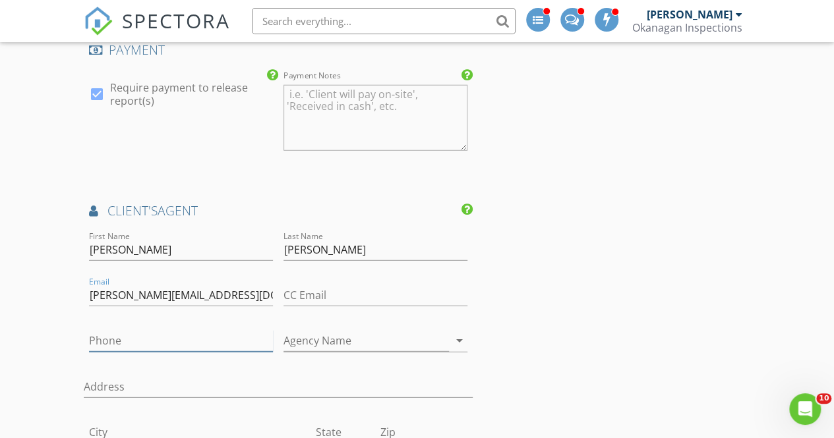
click at [148, 335] on input "Phone" at bounding box center [181, 341] width 184 height 22
click at [149, 338] on input "Phone" at bounding box center [181, 341] width 184 height 22
paste input "[PHONE_NUMBER]"
type input "[PHONE_NUMBER]"
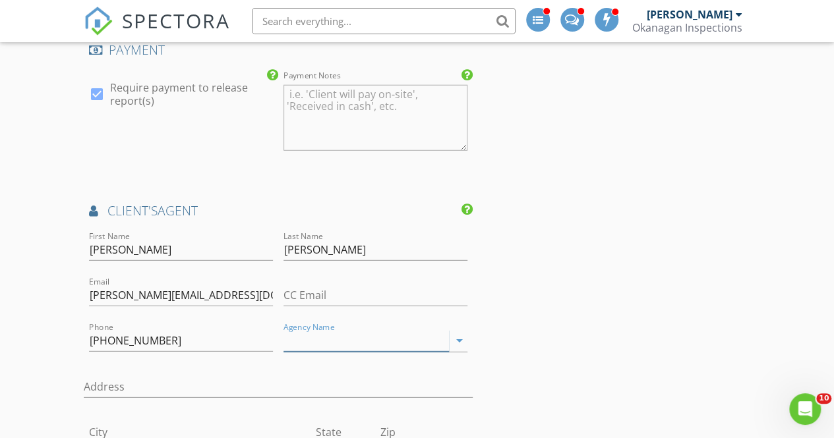
click at [301, 340] on input "Agency Name" at bounding box center [365, 341] width 165 height 22
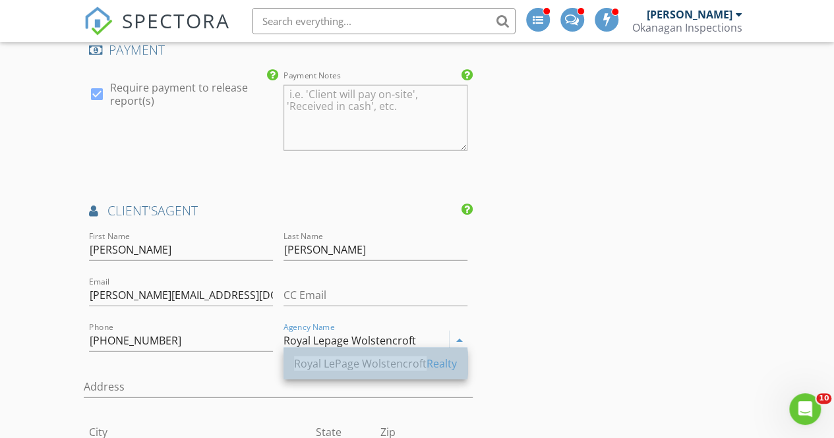
click at [448, 363] on div "Royal LePage Wolstencroft Realty" at bounding box center [375, 364] width 163 height 16
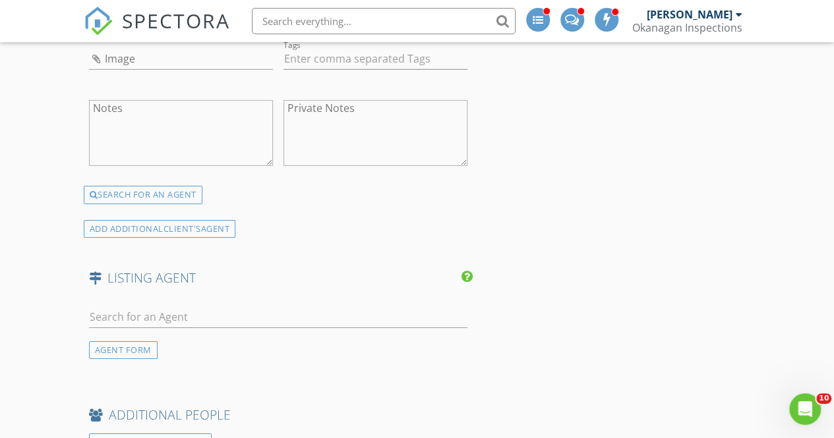
scroll to position [2131, 0]
type input "Royal LePage Wolstencroft Realty"
click at [200, 314] on input "text" at bounding box center [278, 316] width 378 height 22
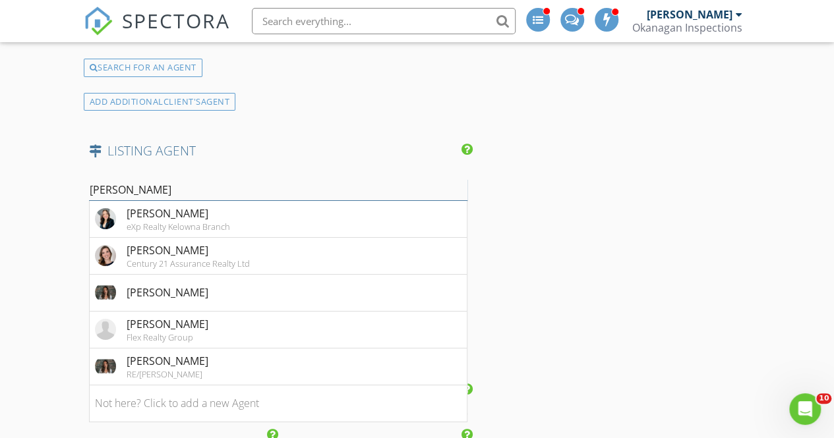
scroll to position [2257, 0]
type input "Stephan"
click at [392, 208] on li "Stephanie Lefurgy-Denk eXp Realty Kelowna Branch" at bounding box center [278, 218] width 377 height 37
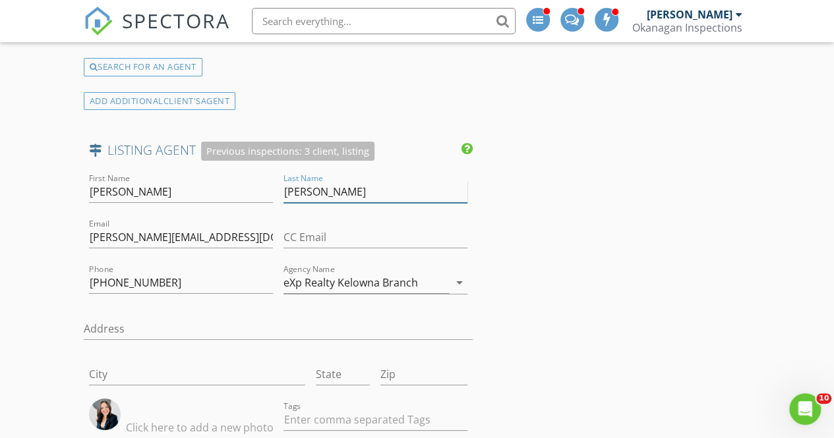
click at [322, 185] on input "Lefurgy-Denk" at bounding box center [375, 192] width 184 height 22
click at [324, 185] on input "Lefurgy-Denk" at bounding box center [375, 192] width 184 height 22
type input "Denk"
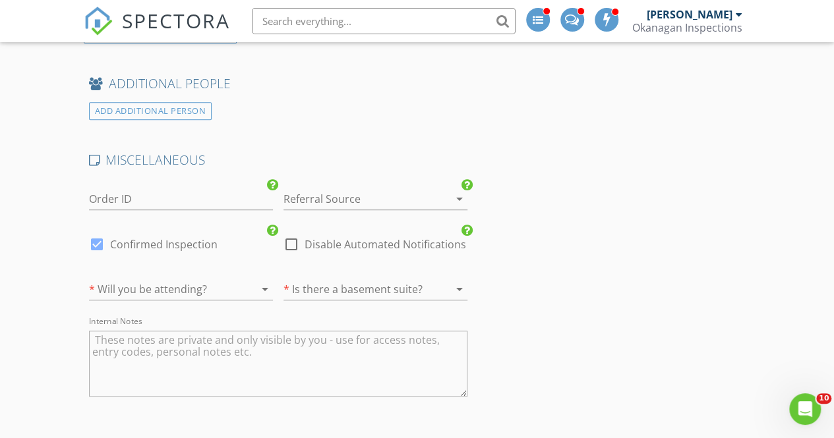
scroll to position [2821, 0]
click at [225, 278] on div at bounding box center [162, 288] width 147 height 21
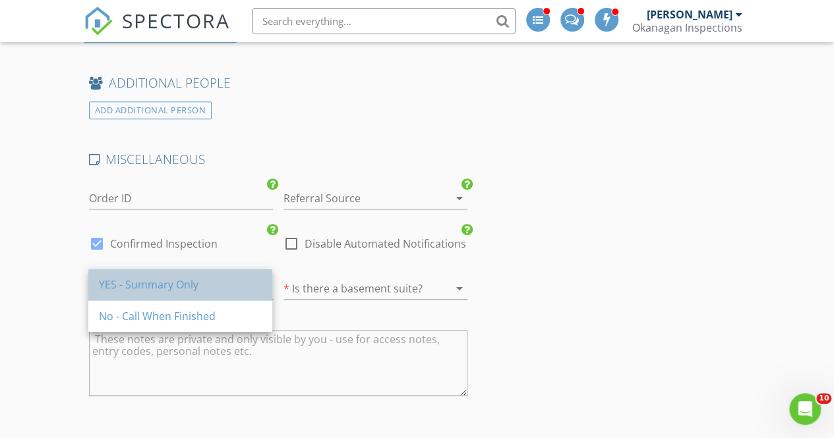
click at [213, 293] on div "YES - Summary Only" at bounding box center [180, 285] width 163 height 32
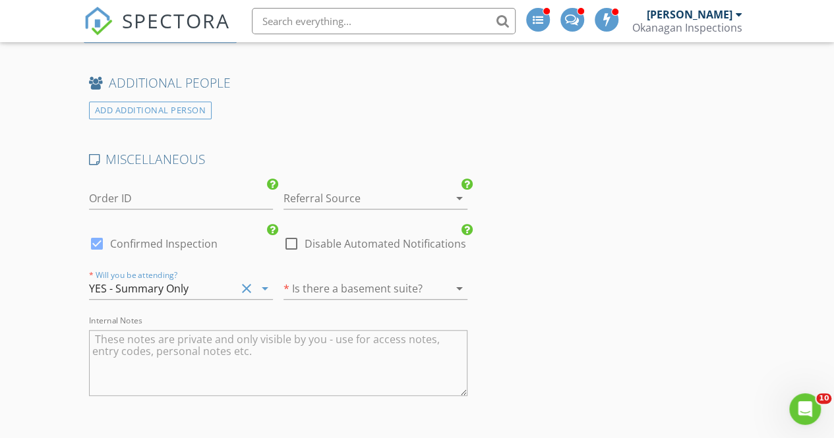
click at [318, 287] on div at bounding box center [356, 288] width 147 height 21
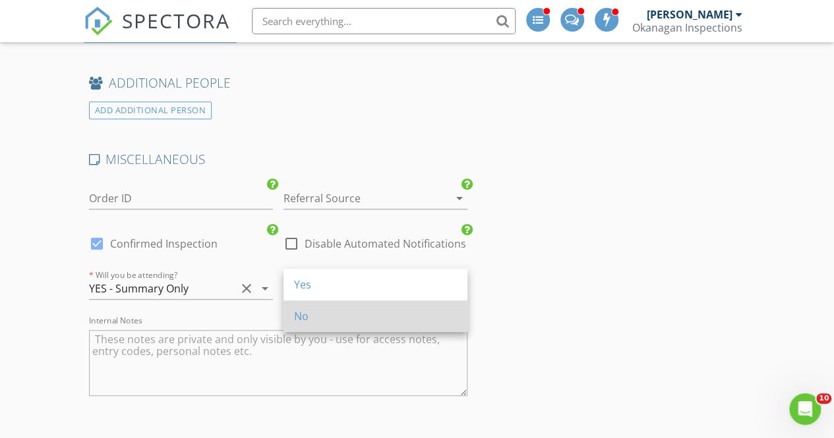
click at [317, 313] on div "No" at bounding box center [375, 317] width 163 height 16
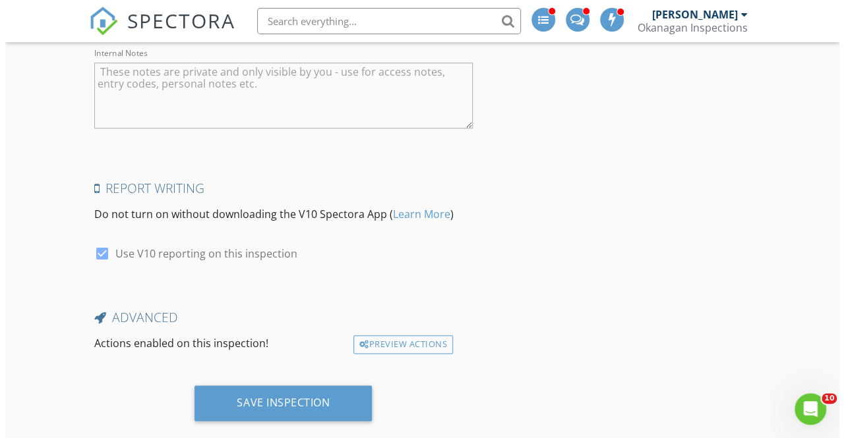
scroll to position [3103, 0]
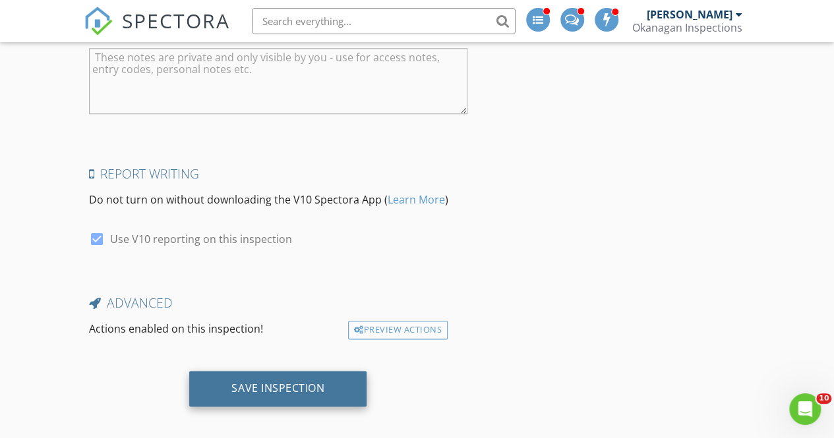
click at [319, 371] on div "Save Inspection" at bounding box center [277, 389] width 177 height 36
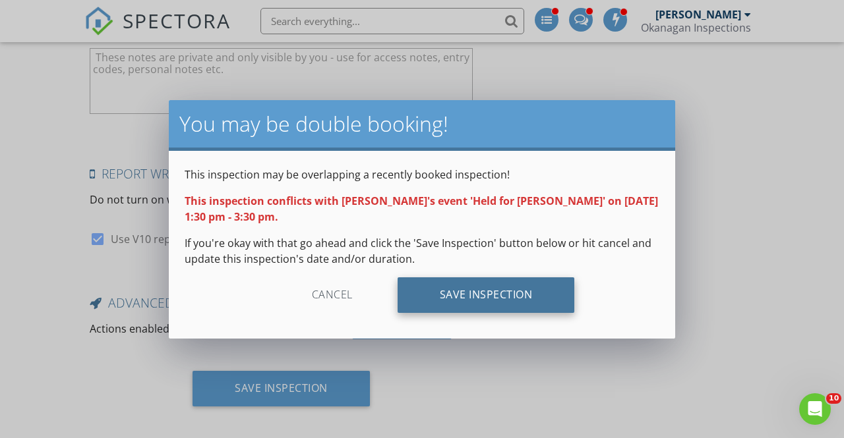
click at [497, 303] on div "Save Inspection" at bounding box center [486, 296] width 177 height 36
